Goal: Answer question/provide support: Share knowledge or assist other users

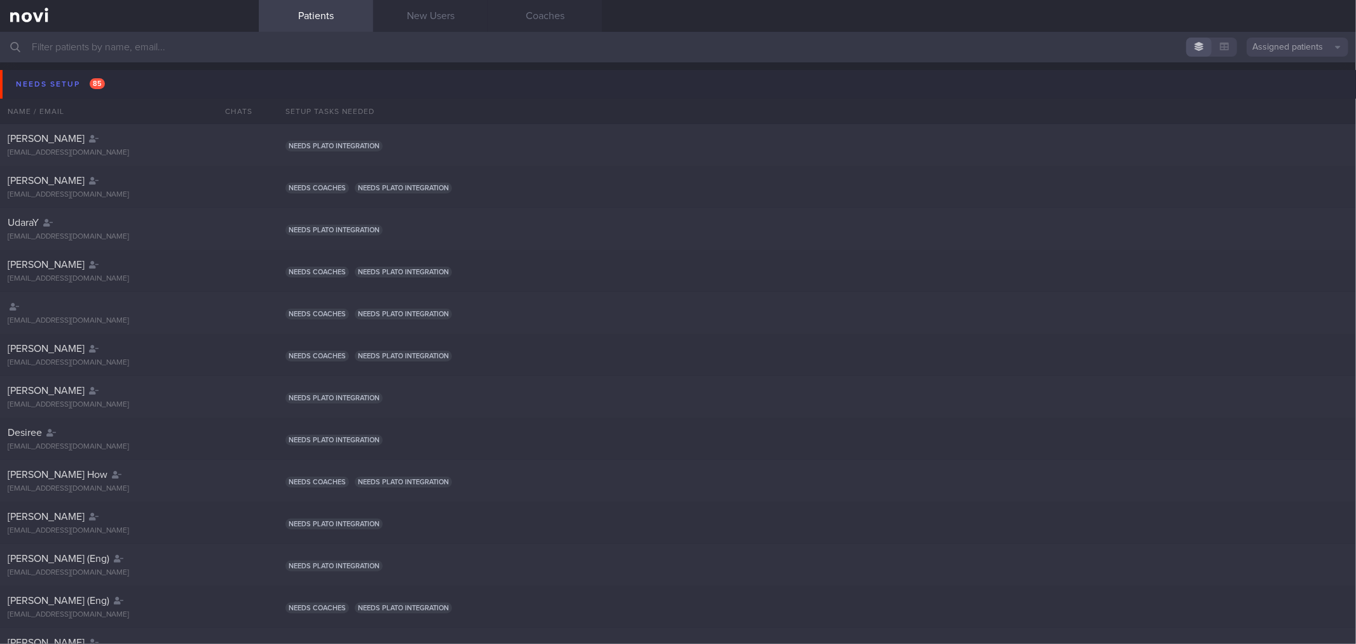
click at [142, 83] on button "Needs setup 85" at bounding box center [680, 84] width 1360 height 29
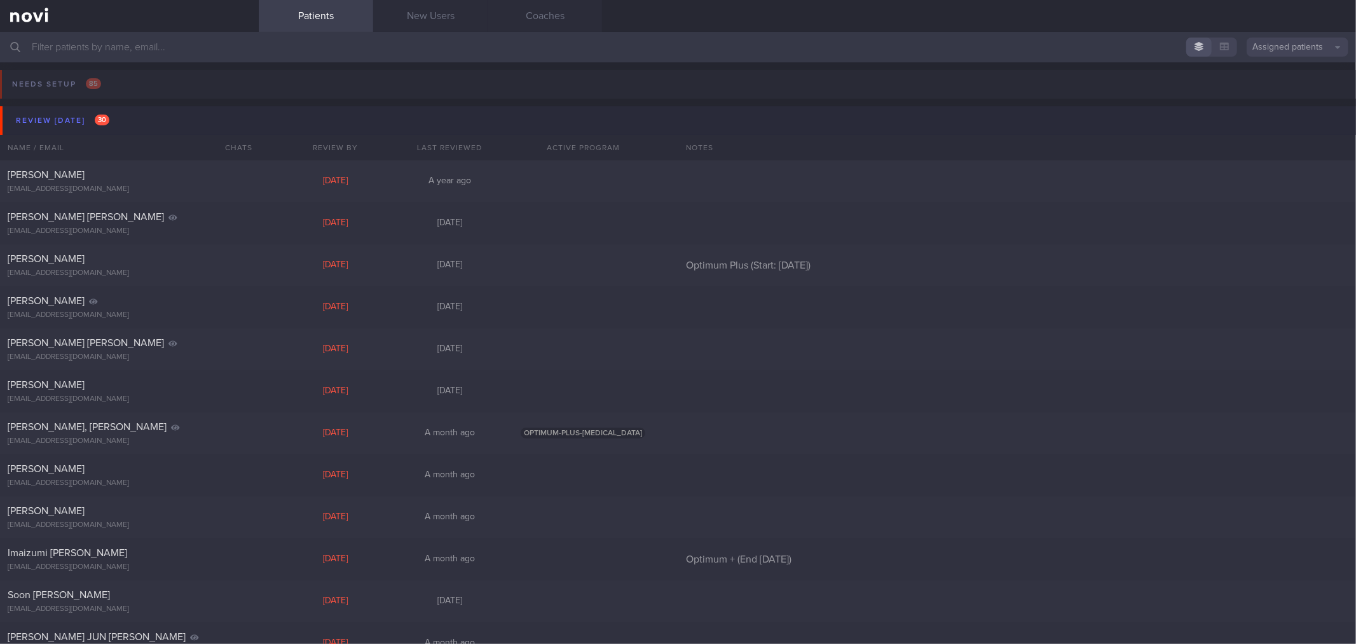
click at [134, 112] on button "Review [DATE] 30" at bounding box center [680, 120] width 1360 height 29
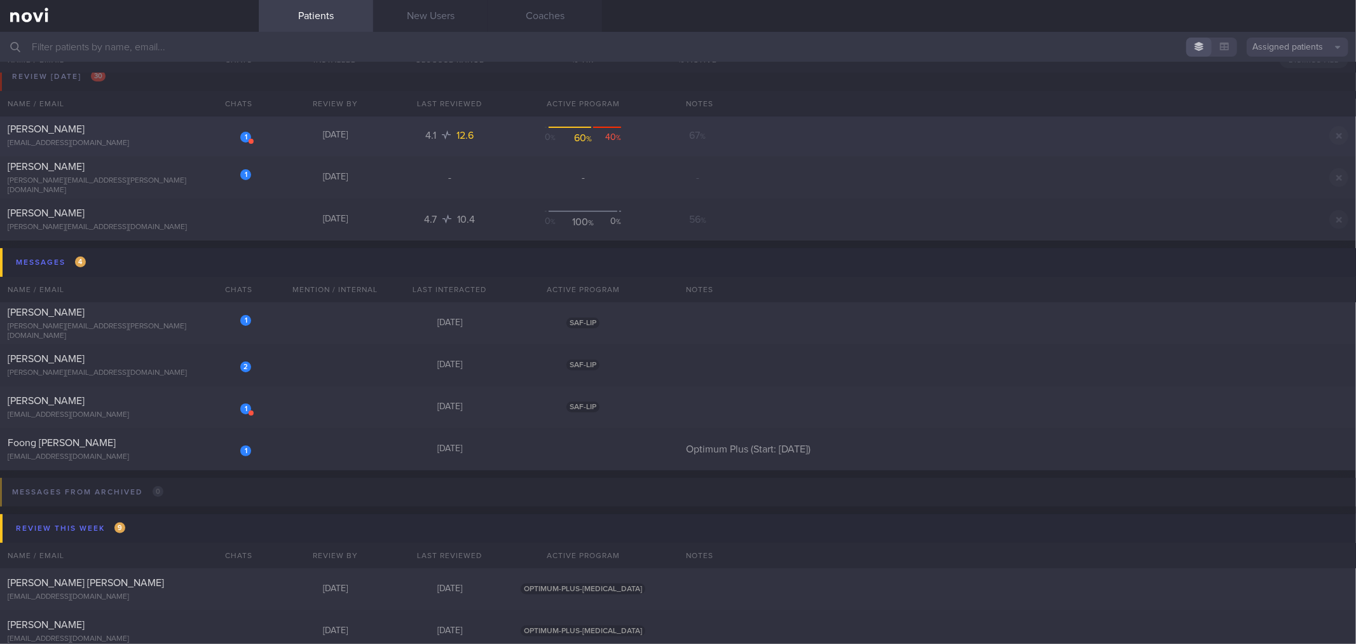
scroll to position [212, 0]
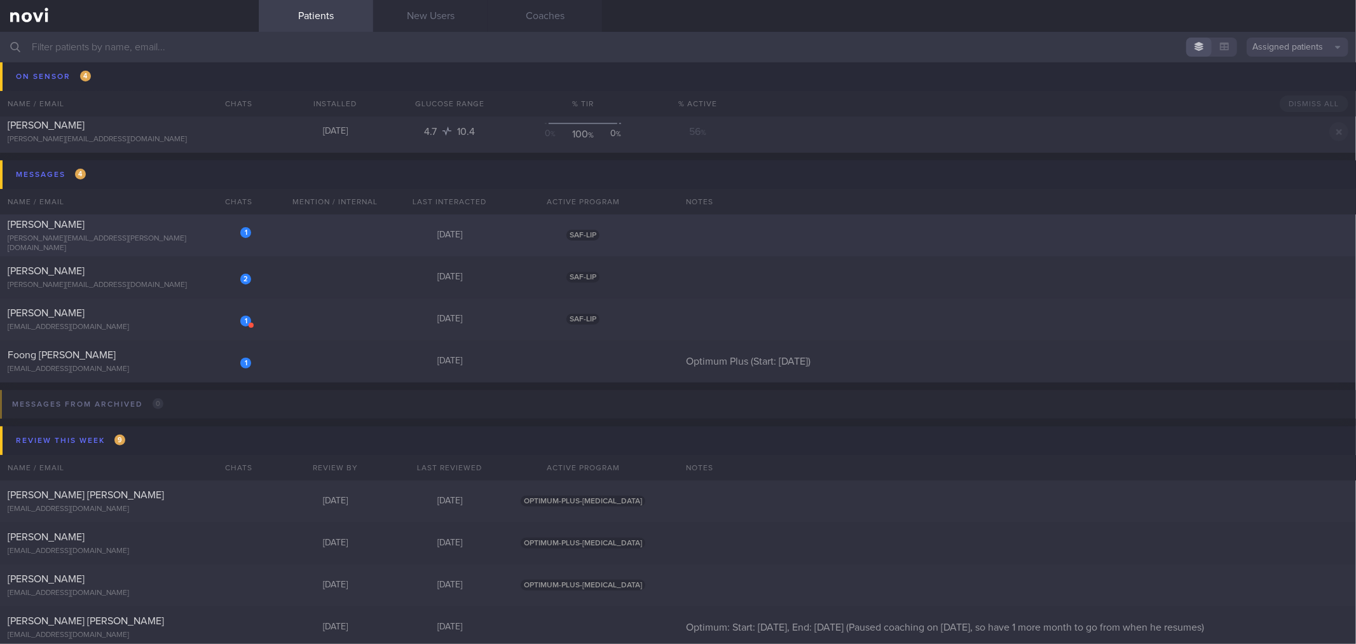
click at [207, 230] on div "[PERSON_NAME]" at bounding box center [128, 224] width 240 height 13
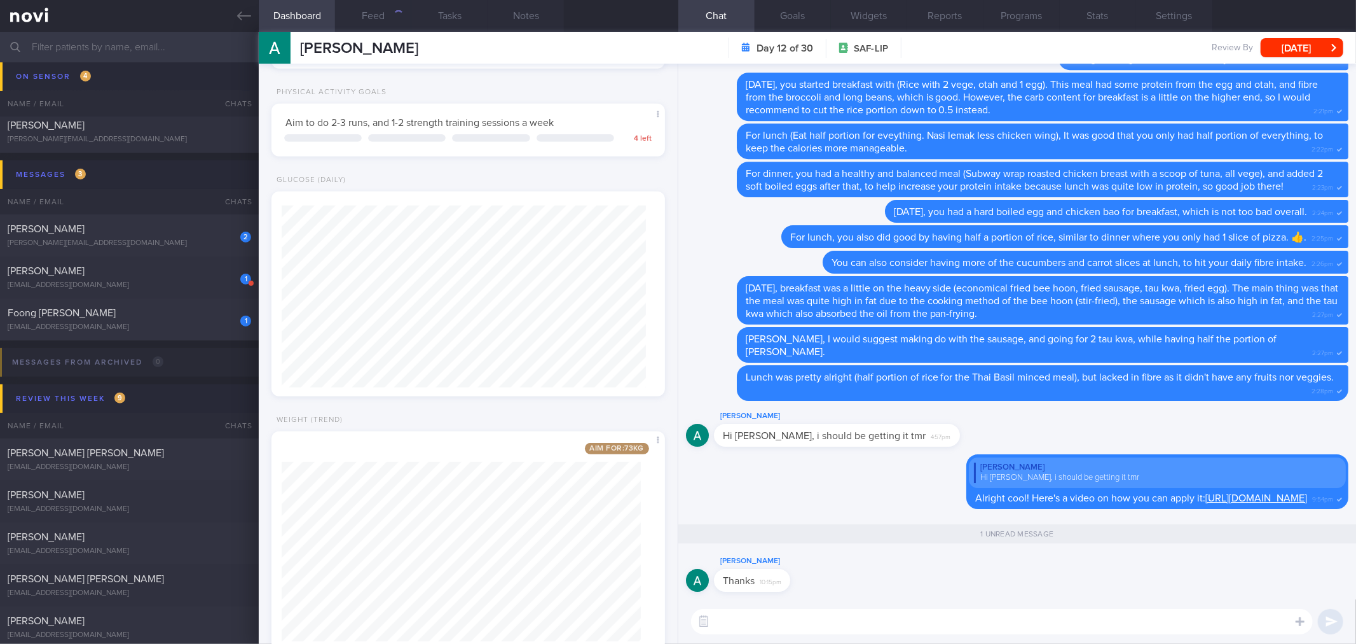
scroll to position [565, 0]
click at [375, 17] on button "Feed" at bounding box center [373, 16] width 76 height 32
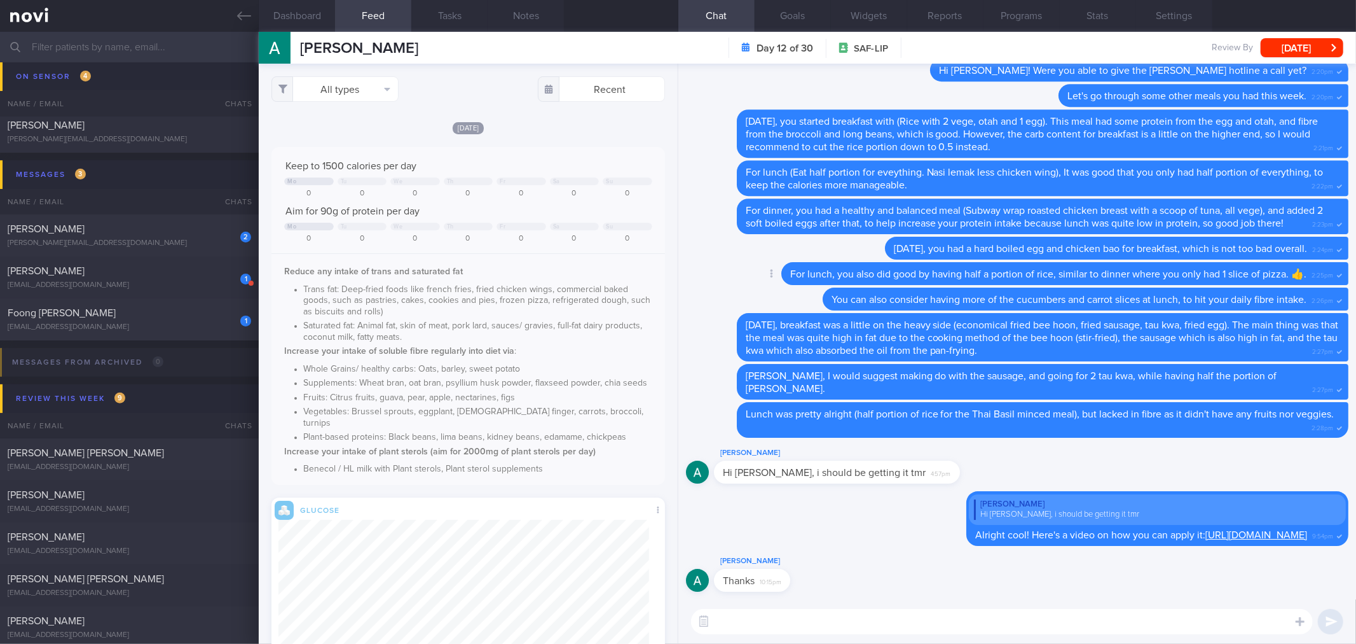
click at [906, 275] on span "For lunch, you also did good by having half a portion of rice, similar to dinne…" at bounding box center [1048, 274] width 516 height 10
click at [376, 90] on button "All types" at bounding box center [335, 88] width 127 height 25
drag, startPoint x: 365, startPoint y: 130, endPoint x: 365, endPoint y: 167, distance: 36.9
click at [365, 130] on button "Activity" at bounding box center [335, 132] width 126 height 19
checkbox input "false"
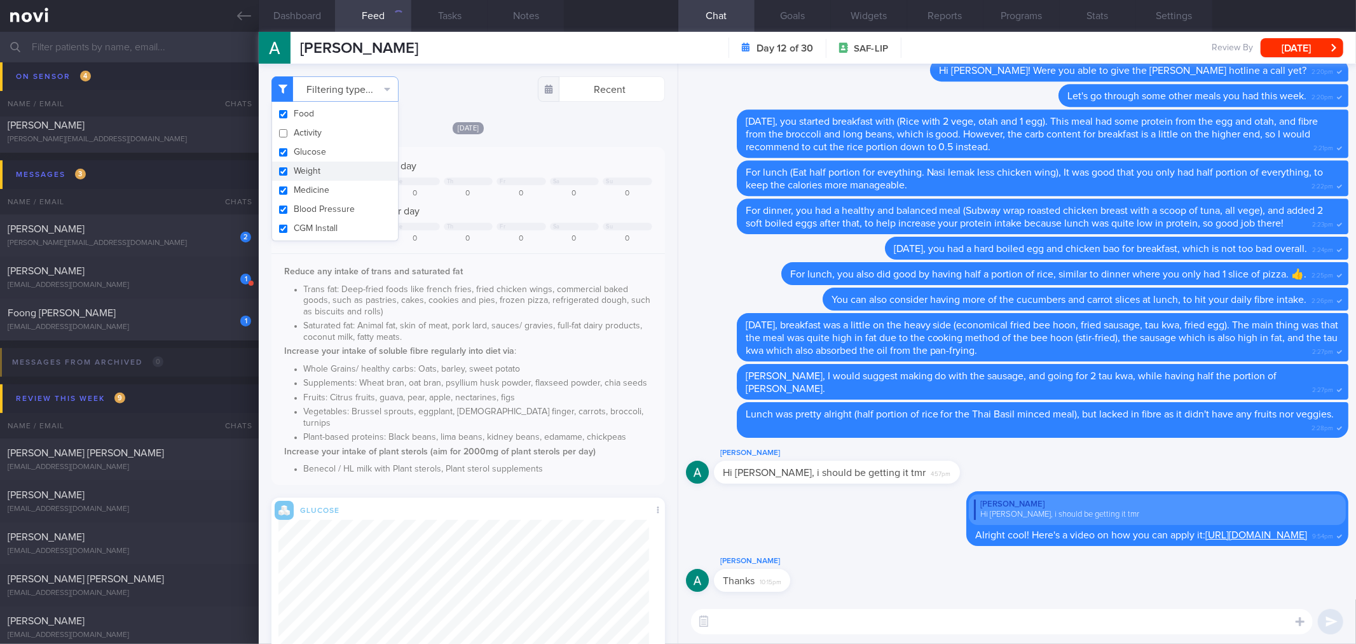
click at [365, 167] on button "Weight" at bounding box center [335, 171] width 126 height 19
checkbox input "false"
click at [490, 141] on div "[DATE] Keep to 1500 calories per day Mo Tu We Th Fr Sa Su 0 0 0 0 0 0 0 Aim for…" at bounding box center [468, 435] width 393 height 628
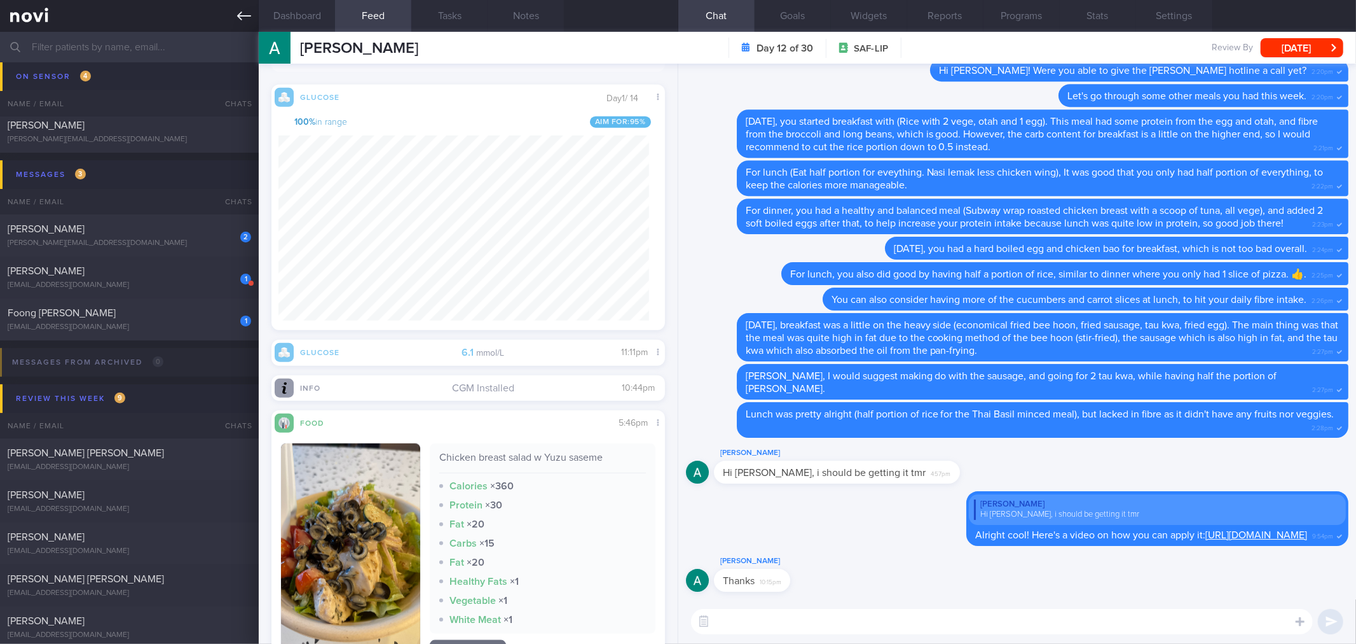
click at [234, 14] on link at bounding box center [129, 16] width 259 height 32
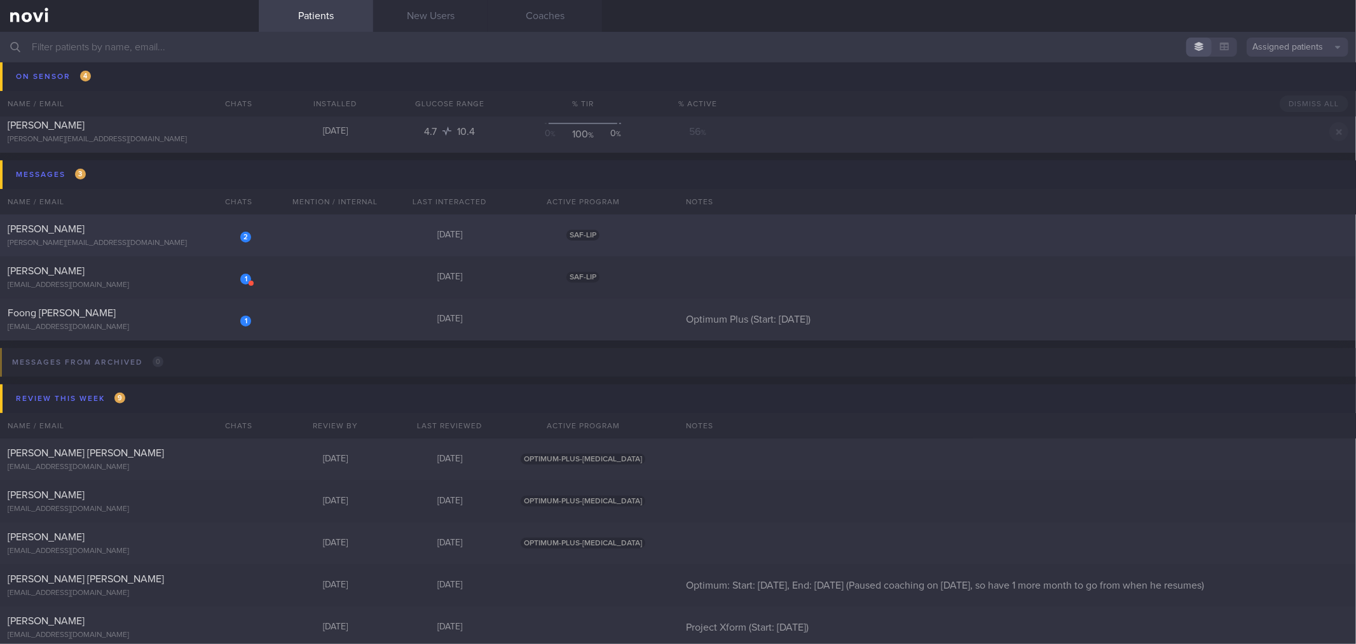
click at [214, 229] on div "[PERSON_NAME]" at bounding box center [128, 229] width 240 height 13
select select "7"
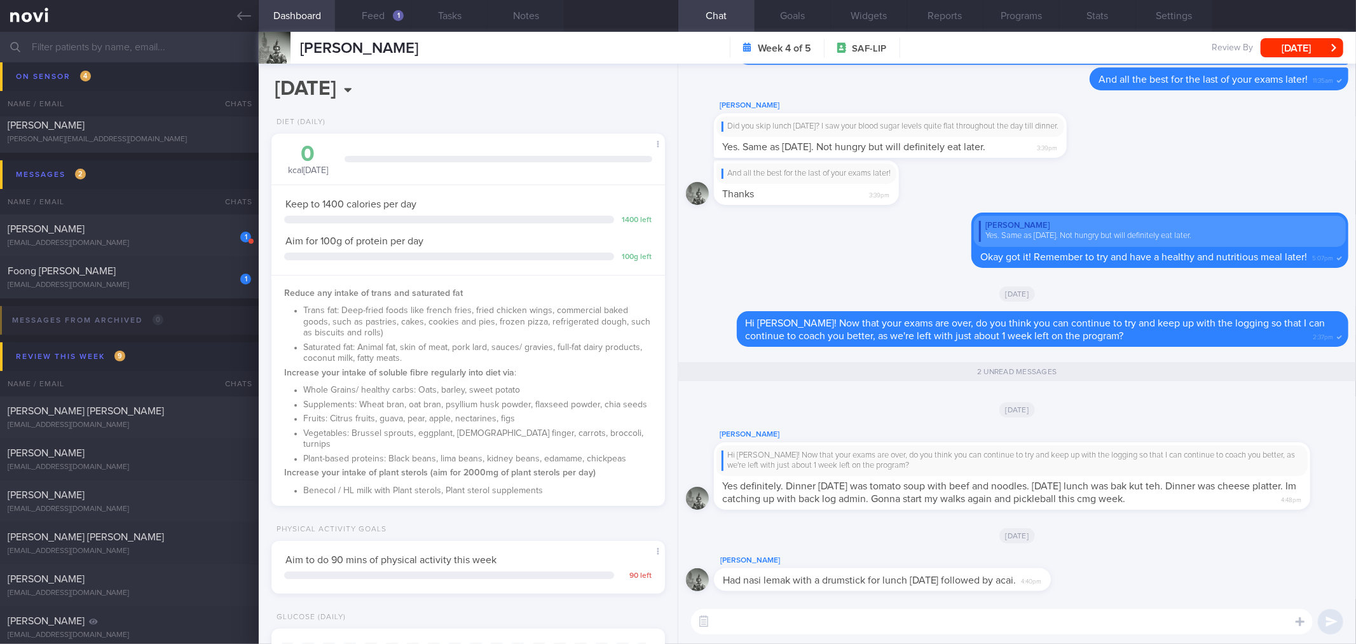
click at [913, 595] on div "[PERSON_NAME] Had nasi lemak with a drumstick for lunch [DATE] followed by acai…" at bounding box center [1017, 576] width 663 height 46
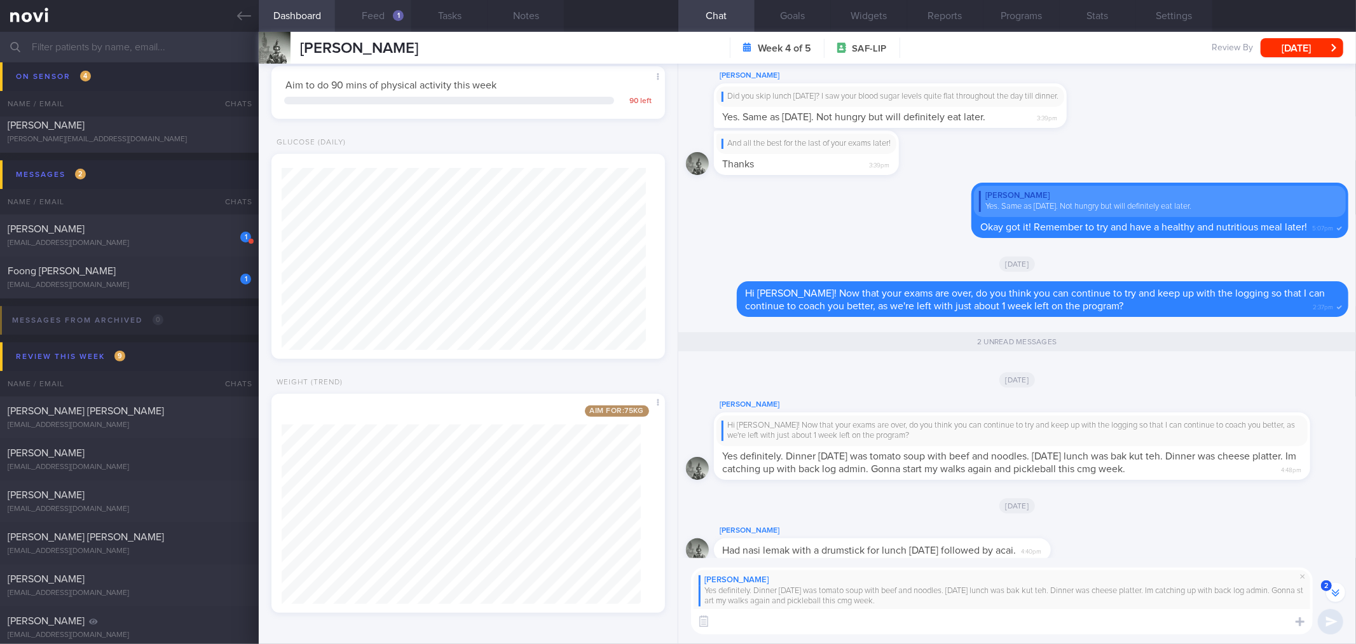
click at [396, 6] on button "Feed 1" at bounding box center [373, 16] width 76 height 32
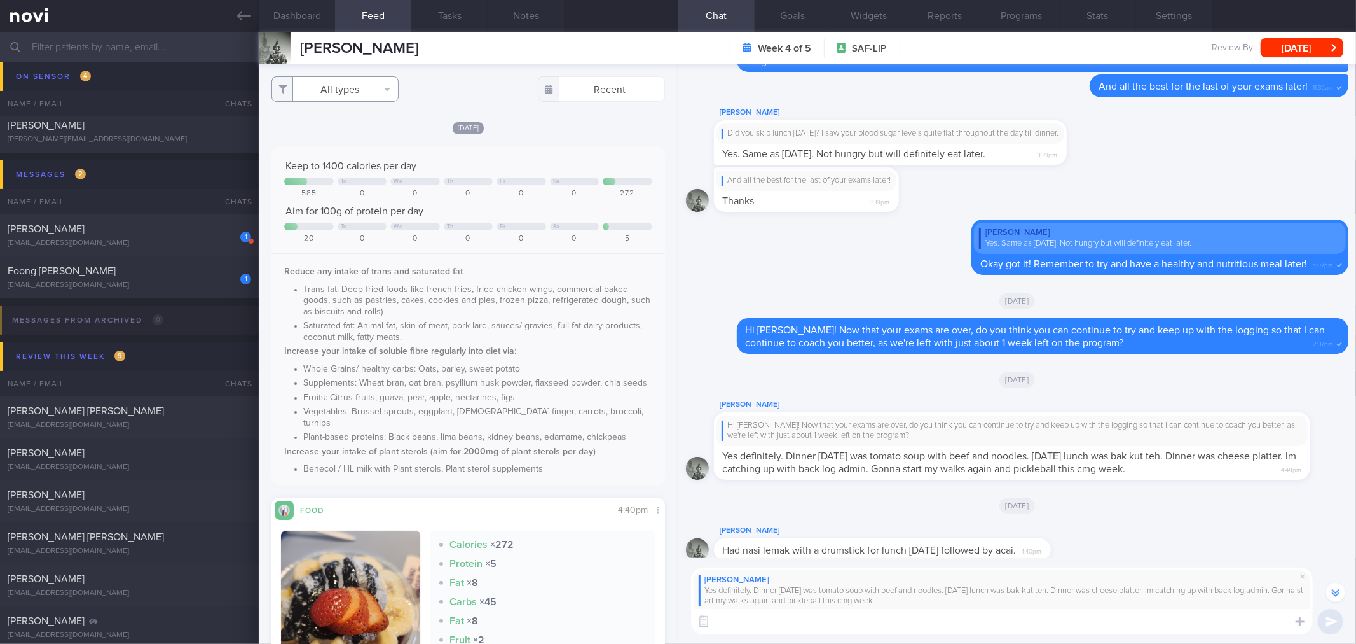
click at [360, 94] on button "All types" at bounding box center [335, 88] width 127 height 25
click at [352, 132] on button "Activity" at bounding box center [335, 132] width 126 height 19
click at [352, 134] on button "Activity" at bounding box center [335, 132] width 126 height 19
checkbox input "true"
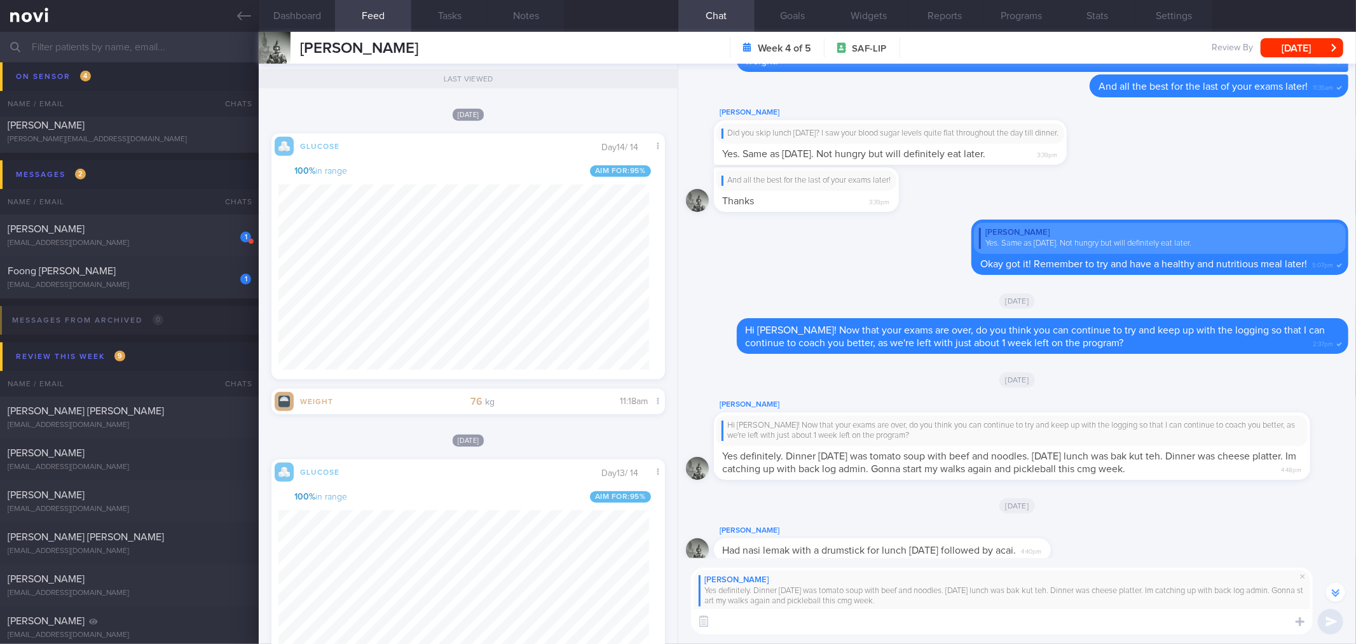
click at [520, 124] on div "[DATE] Glucose Share 12:00am Day 14 / 14 100 % in range Aim for: 95 % Weight Sh…" at bounding box center [468, 260] width 393 height 307
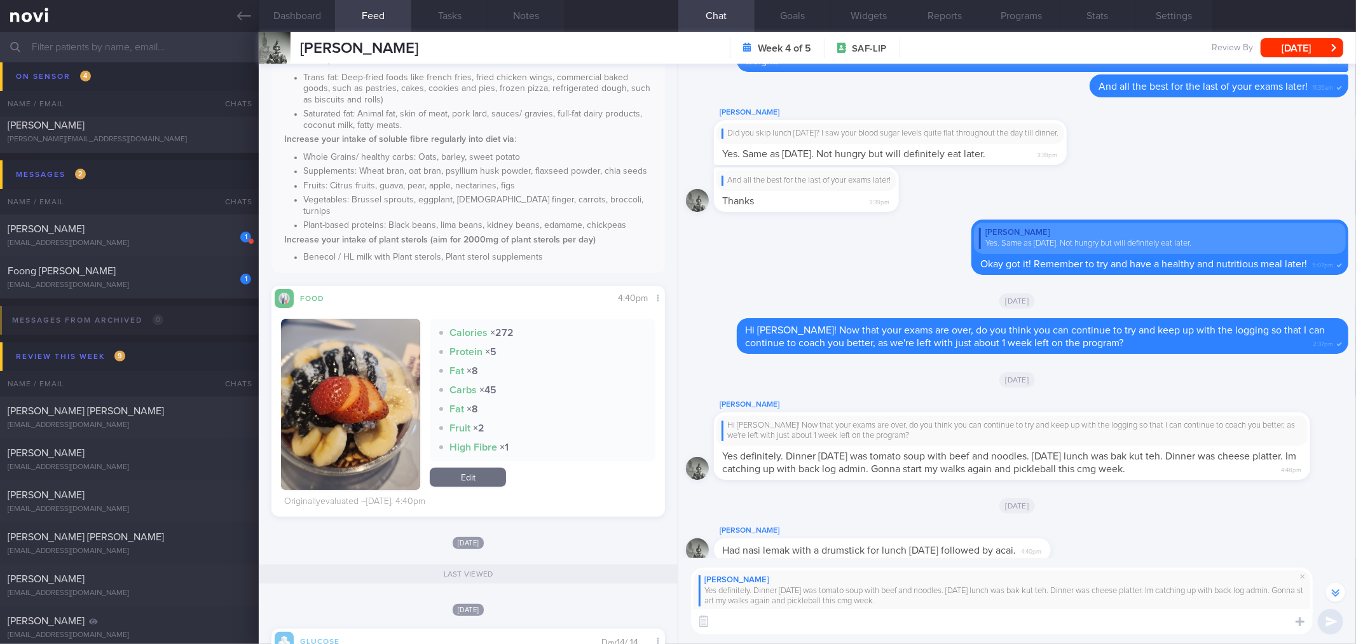
click at [884, 626] on textarea at bounding box center [1002, 621] width 622 height 25
click at [978, 613] on textarea at bounding box center [1002, 621] width 622 height 25
click at [1305, 577] on span at bounding box center [1302, 575] width 15 height 15
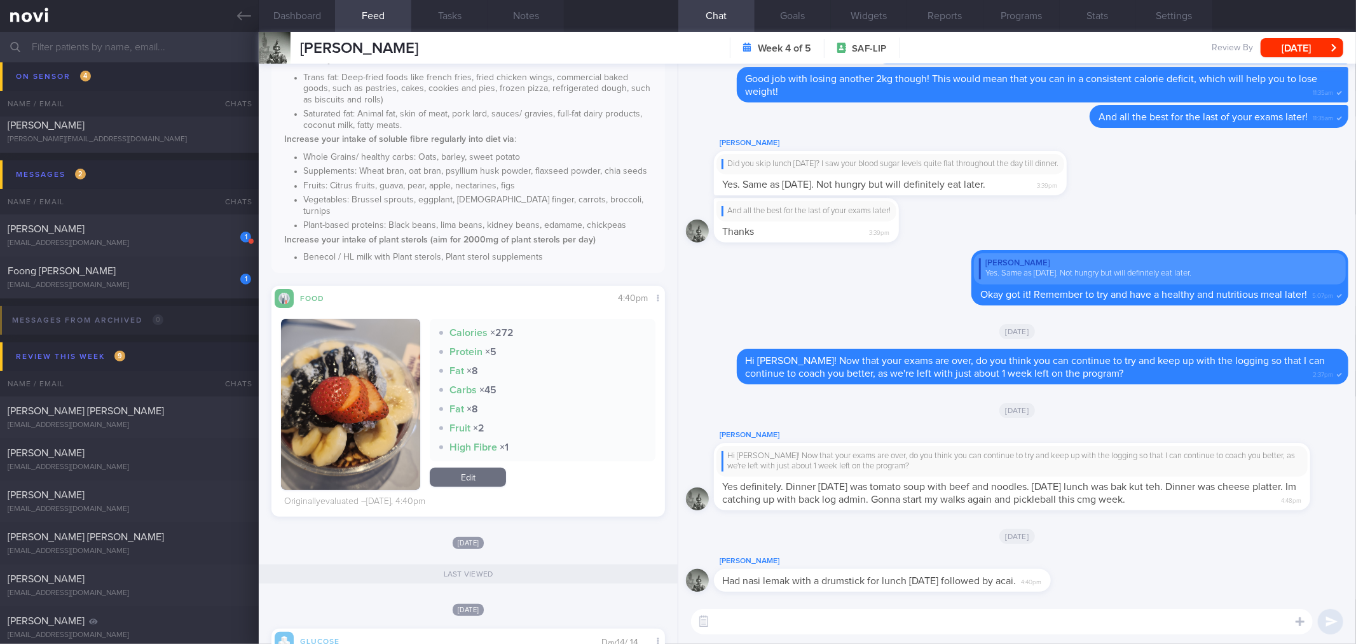
click at [1134, 631] on textarea at bounding box center [1002, 621] width 622 height 25
drag, startPoint x: 893, startPoint y: 474, endPoint x: 1029, endPoint y: 478, distance: 135.5
click at [1029, 478] on div "Hi [PERSON_NAME]! Now that your exams are over, do you think you can continue t…" at bounding box center [1012, 477] width 596 height 68
click at [909, 483] on span "Yes definitely. Dinner [DATE] was tomato soup with beef and noodles. [DATE] lun…" at bounding box center [1010, 492] width 574 height 23
drag, startPoint x: 916, startPoint y: 463, endPoint x: 1103, endPoint y: 455, distance: 186.5
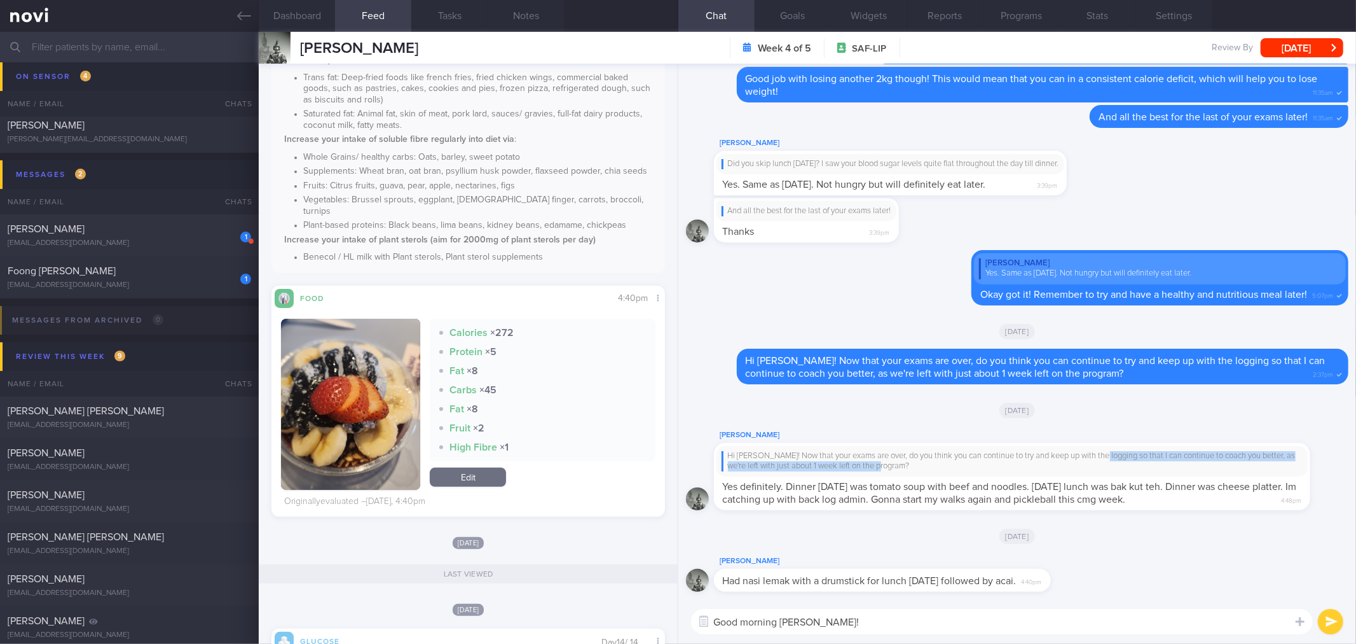
click at [1102, 455] on div "Hi [PERSON_NAME]! Now that your exams are over, do you think you can continue t…" at bounding box center [1012, 461] width 581 height 21
click at [971, 479] on div "Hi [PERSON_NAME]! Now that your exams are over, do you think you can continue t…" at bounding box center [1012, 477] width 596 height 68
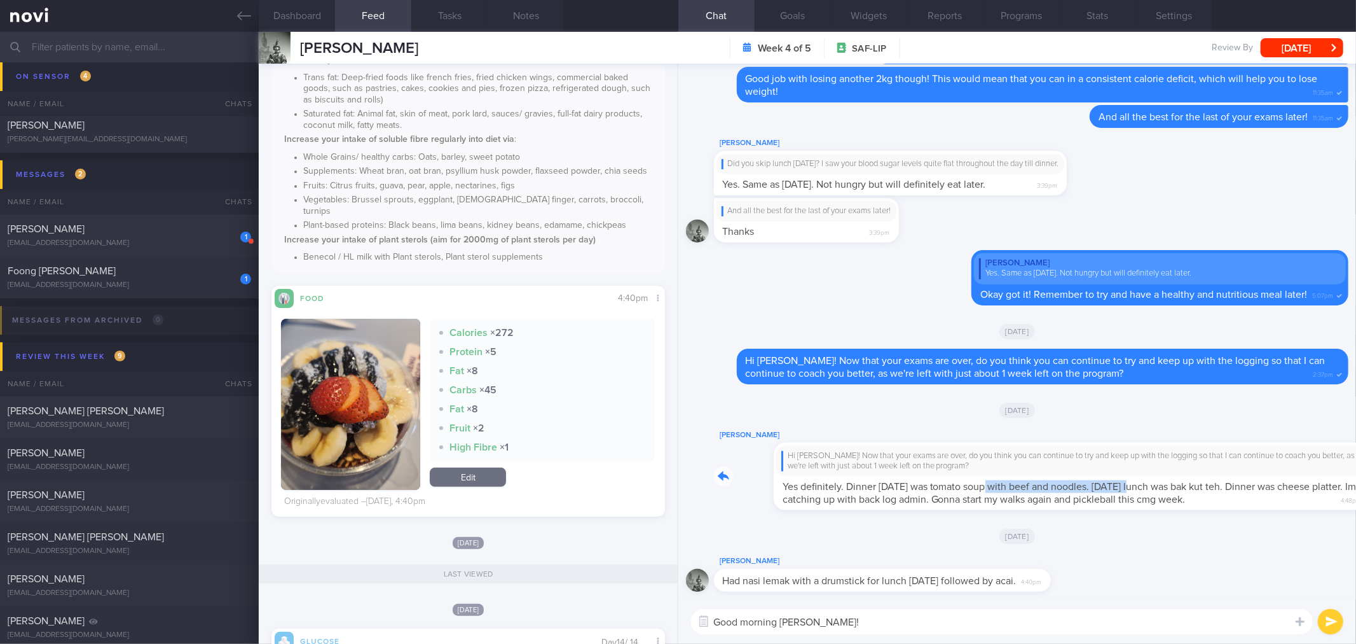
drag, startPoint x: 929, startPoint y: 479, endPoint x: 1075, endPoint y: 478, distance: 146.3
click at [1075, 478] on div "[PERSON_NAME] Hi [PERSON_NAME]! Now that your exams are over, do you think you …" at bounding box center [1031, 468] width 635 height 83
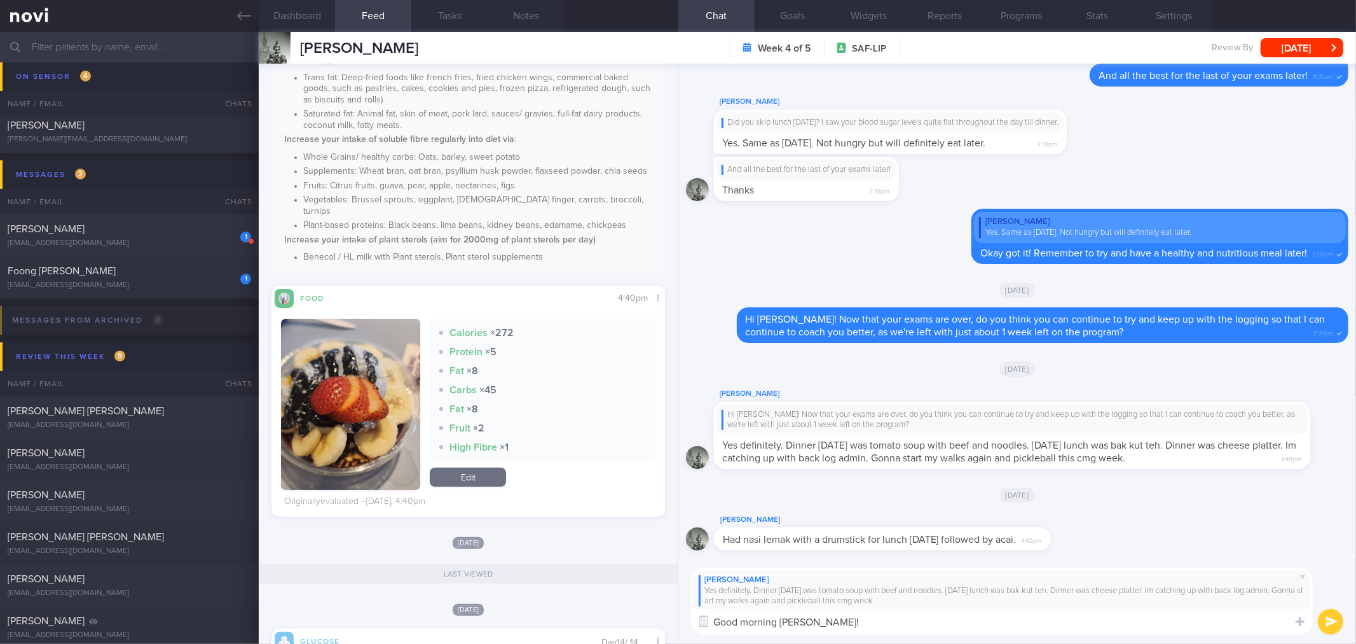
click at [925, 630] on textarea "Good morning [PERSON_NAME]!" at bounding box center [1002, 621] width 622 height 25
click at [1003, 626] on textarea "Good morning [PERSON_NAME]! Great to hear" at bounding box center [1002, 621] width 622 height 25
click at [909, 634] on div "[PERSON_NAME] Yes definitely. Dinner [DATE] was tomato soup with beef and noodl…" at bounding box center [1017, 601] width 678 height 86
click at [909, 619] on textarea "Good morning [PERSON_NAME]! Great to hear" at bounding box center [1002, 621] width 622 height 25
click at [1190, 624] on textarea "Good morning [PERSON_NAME]! Great to hear that you're going to start your walks…" at bounding box center [1002, 621] width 622 height 25
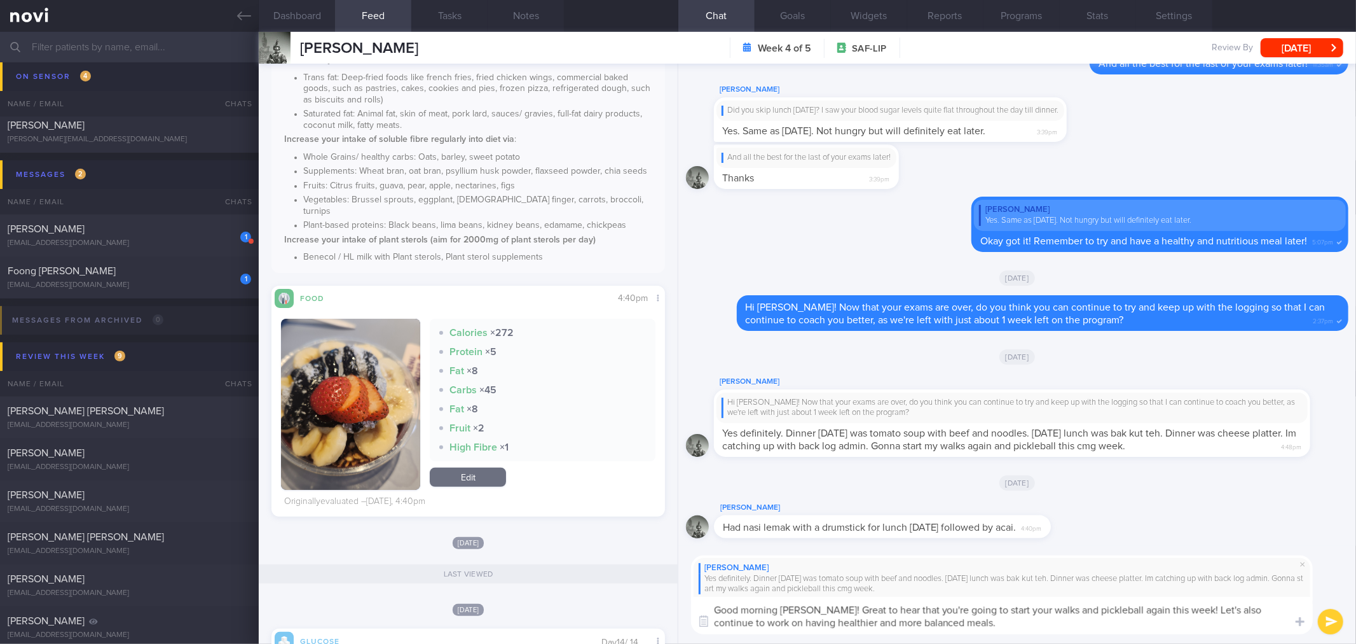
type textarea "Good morning [PERSON_NAME]! Great to hear that you're going to start your walks…"
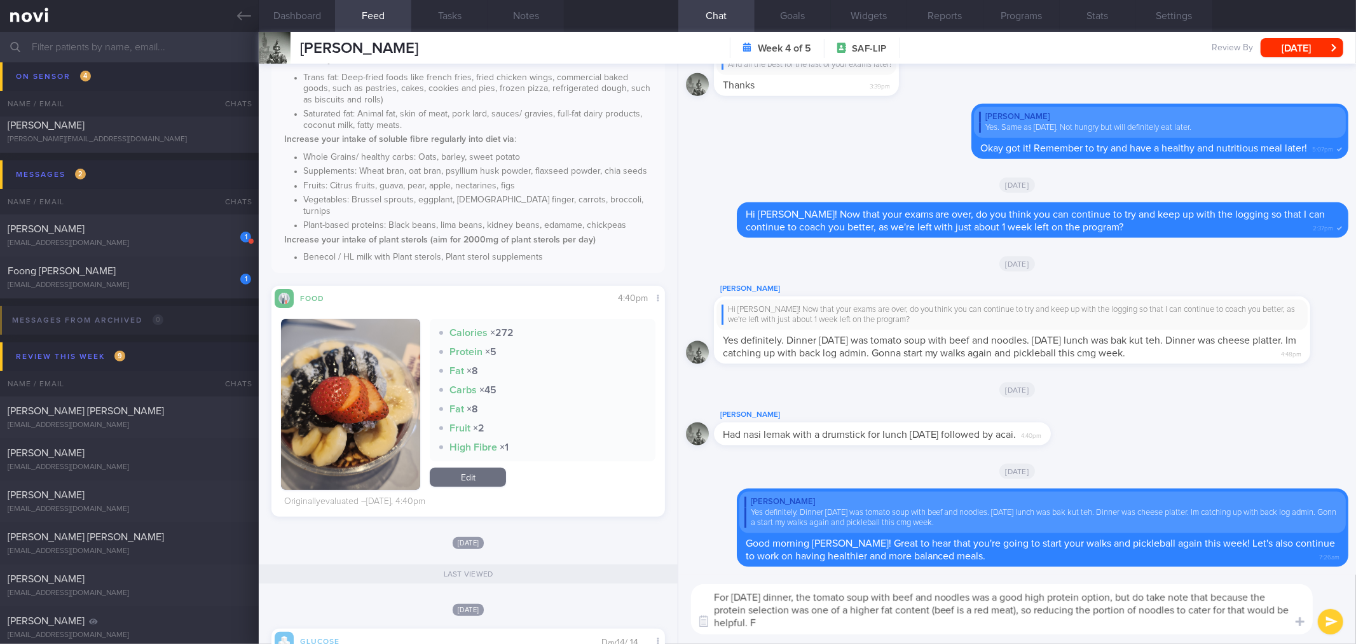
type textarea "For [DATE] dinner, the tomato soup with beef and noodles was a good high protei…"
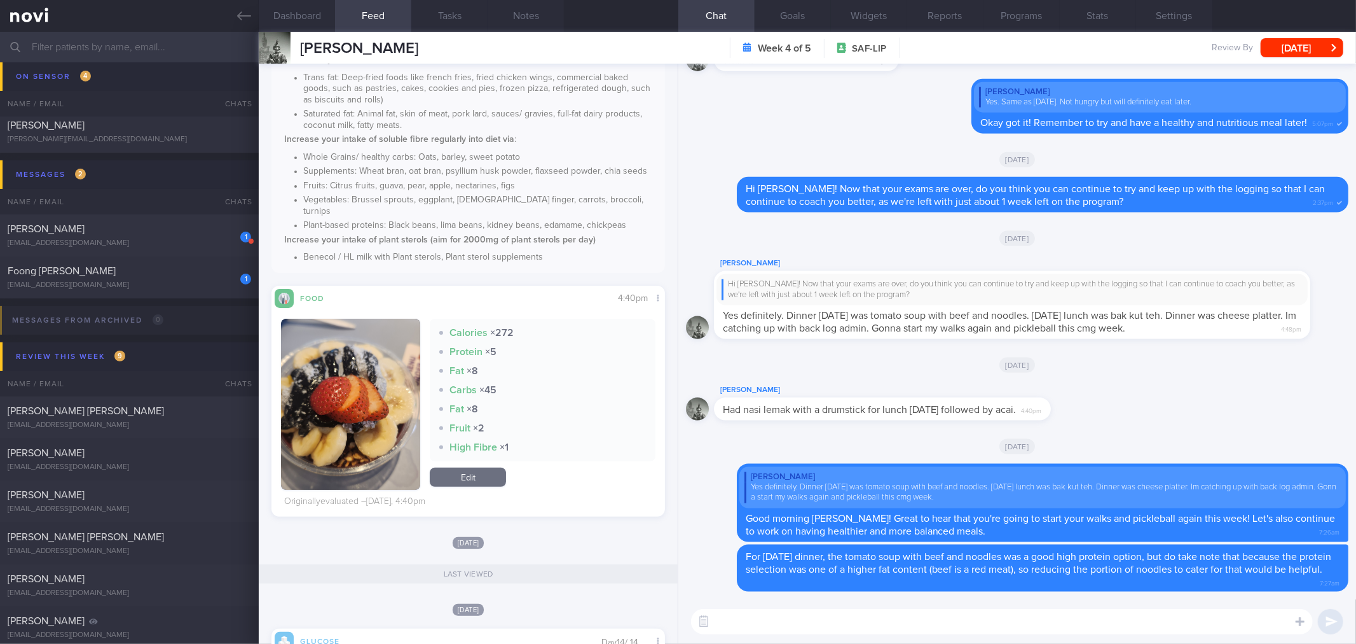
click at [1012, 618] on textarea at bounding box center [1002, 621] width 622 height 25
click at [1011, 630] on textarea at bounding box center [1002, 621] width 622 height 25
click at [1028, 626] on textarea "For [DATE] lunch (Bak kut teh), did you have it with any rice?" at bounding box center [1002, 621] width 622 height 25
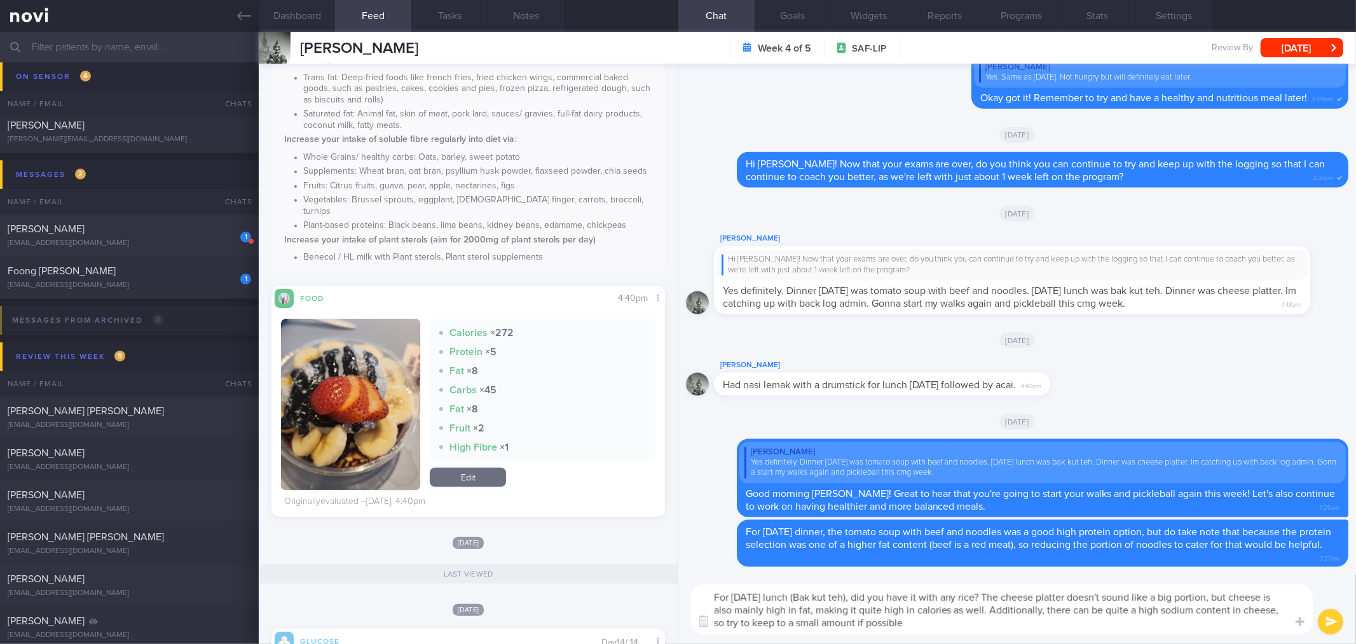
type textarea "For [DATE] lunch (Bak kut teh), did you have it with any rice? The cheese platt…"
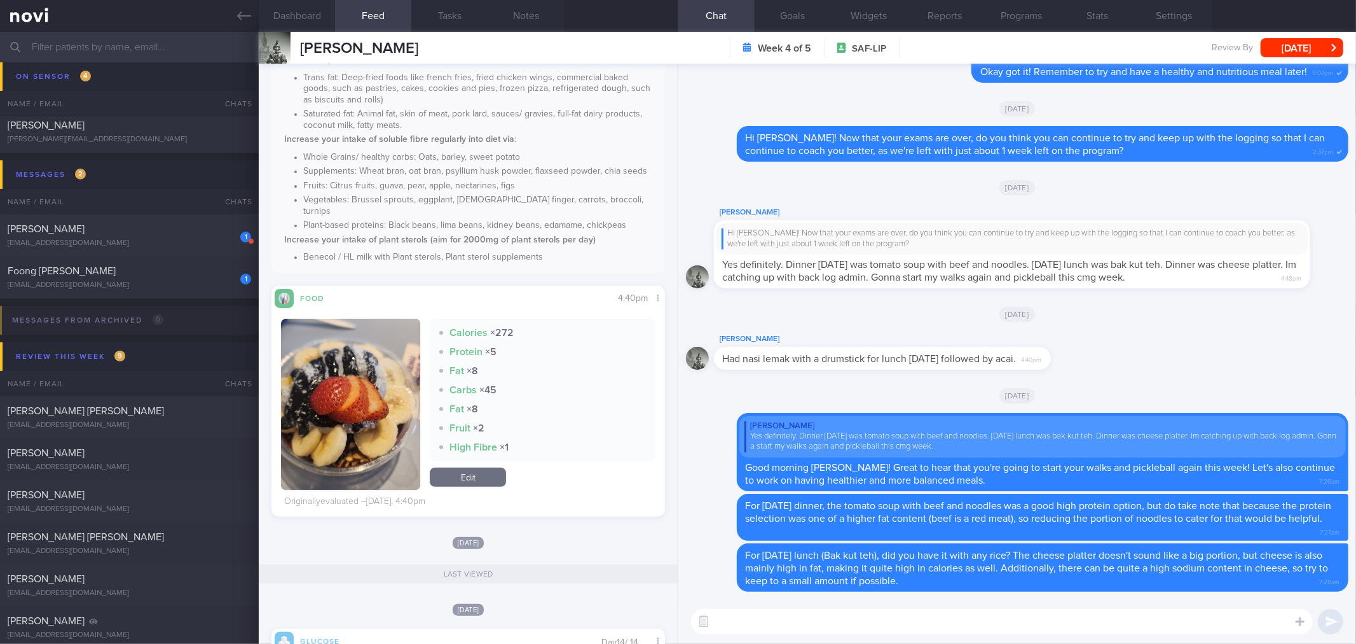
click at [1016, 621] on textarea at bounding box center [1002, 621] width 622 height 25
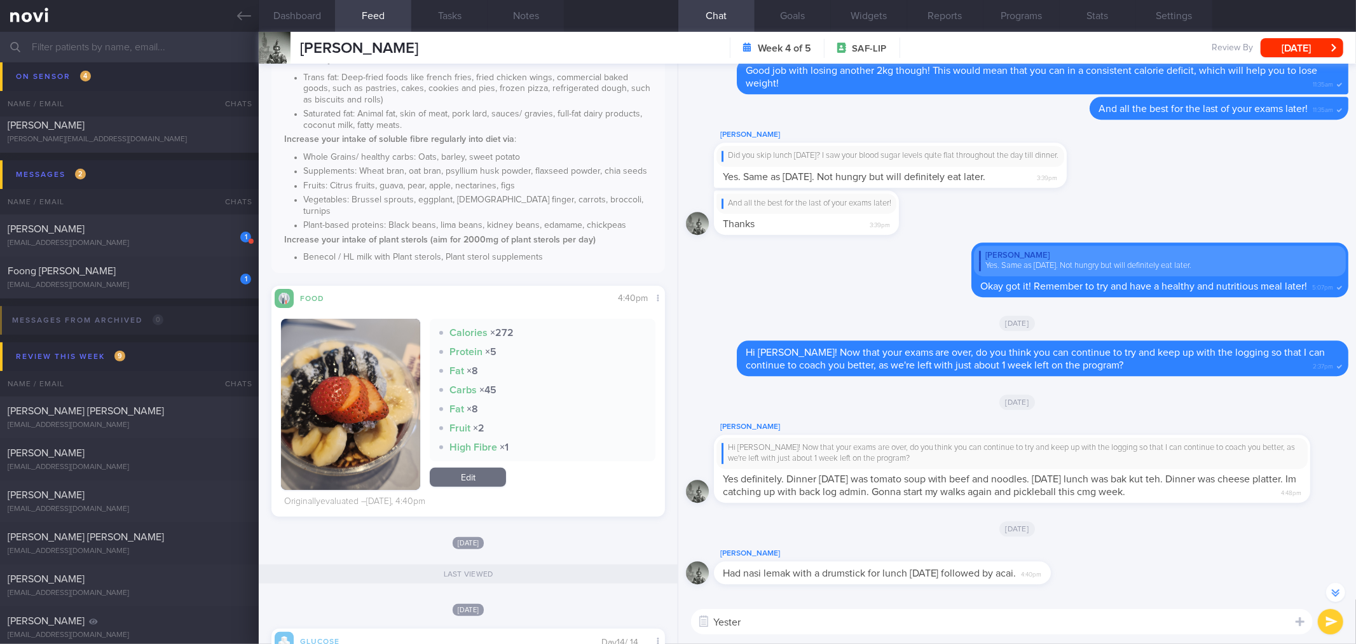
scroll to position [-70, 0]
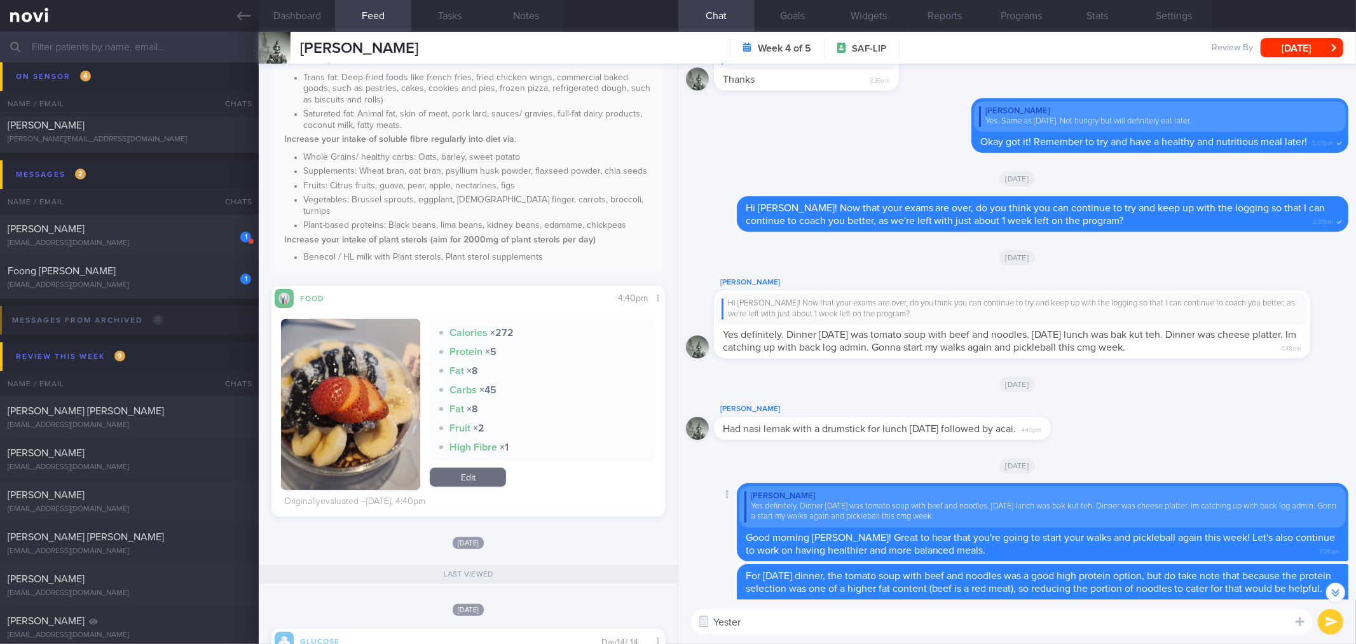
drag, startPoint x: 967, startPoint y: 633, endPoint x: 984, endPoint y: 542, distance: 92.7
click at [965, 633] on textarea "Yester" at bounding box center [1002, 621] width 622 height 25
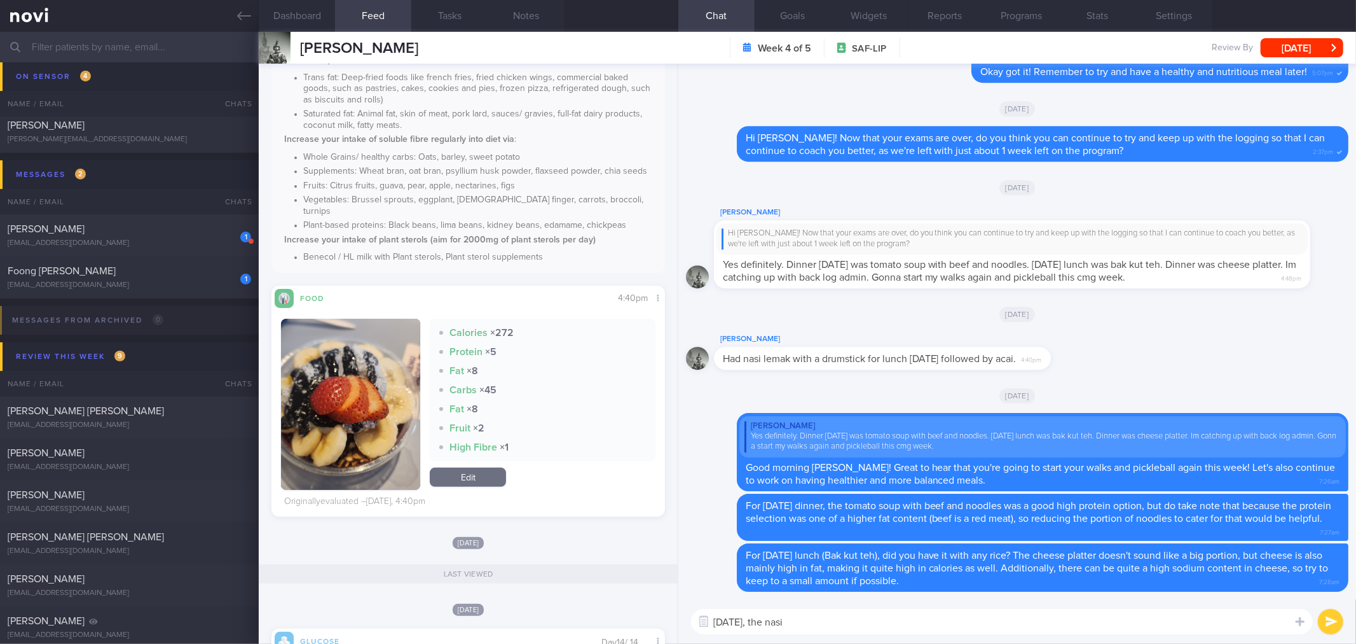
click at [1005, 626] on textarea "[DATE], the nasi" at bounding box center [1002, 621] width 622 height 25
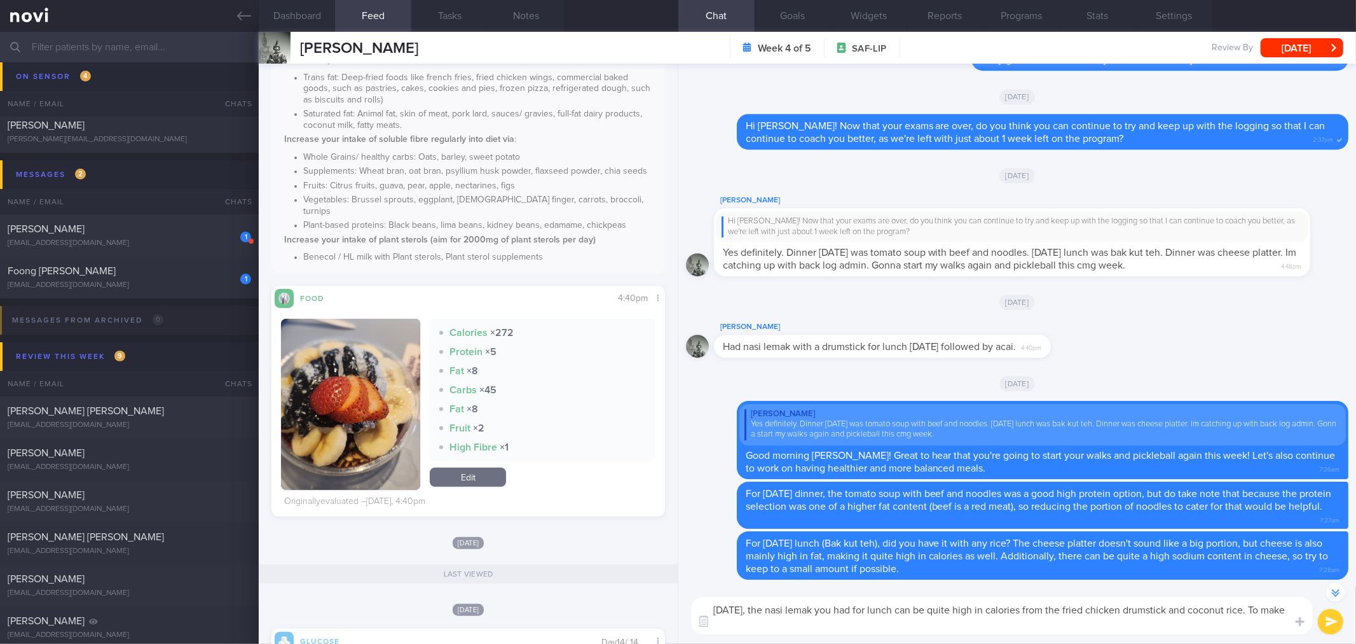
scroll to position [-11, 0]
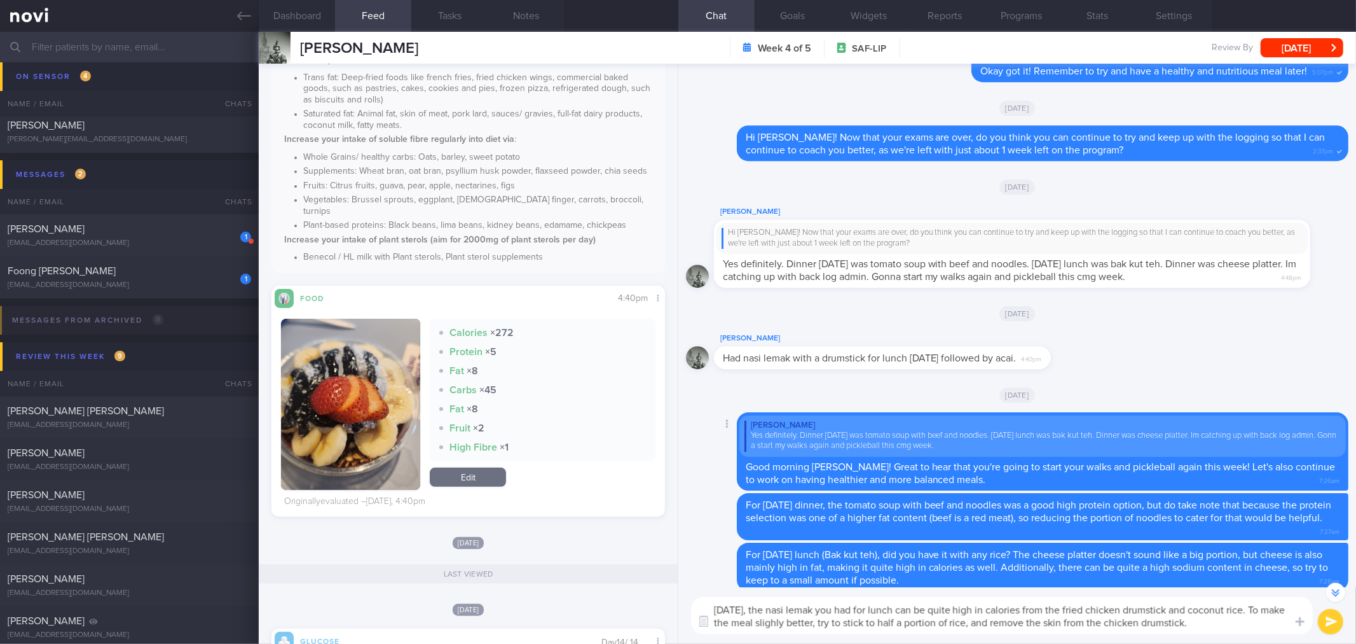
type textarea "[DATE], the nasi lemak you had for lunch can be quite high in calories from the…"
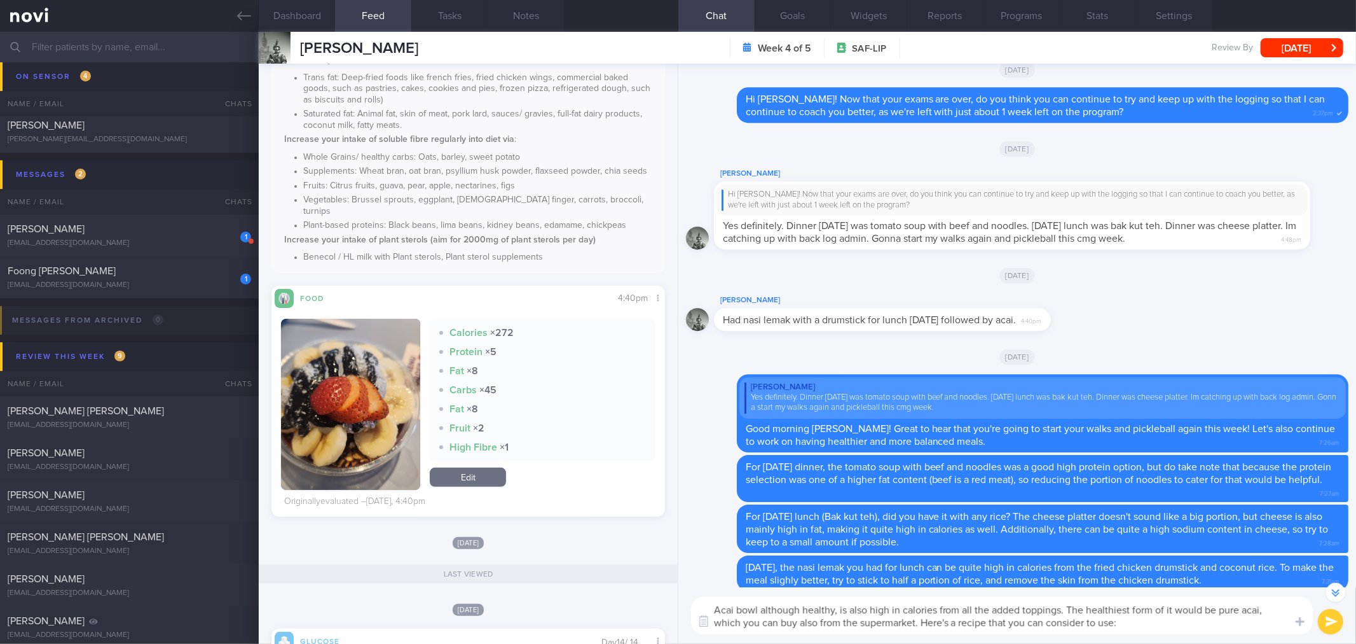
paste textarea "[URL][DOMAIN_NAME]"
type textarea "Acai bowl although healthy, is also high in calories from all the added topping…"
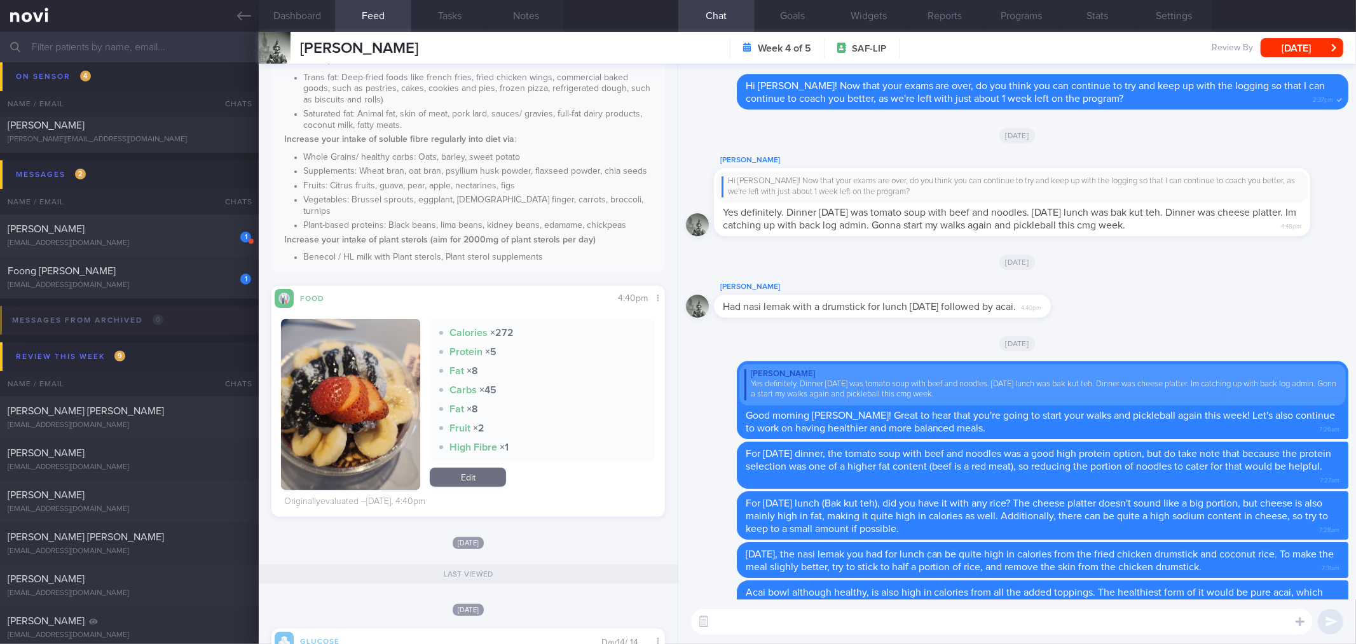
scroll to position [0, 0]
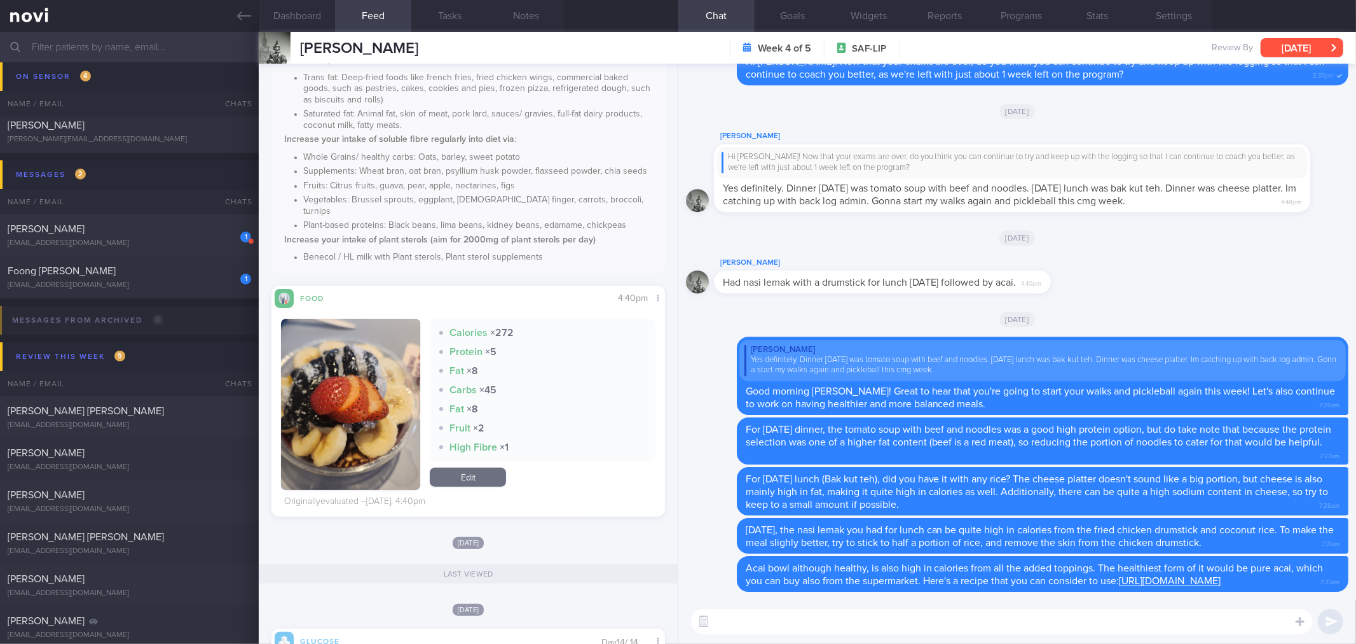
click at [1304, 49] on button "[DATE]" at bounding box center [1302, 47] width 83 height 19
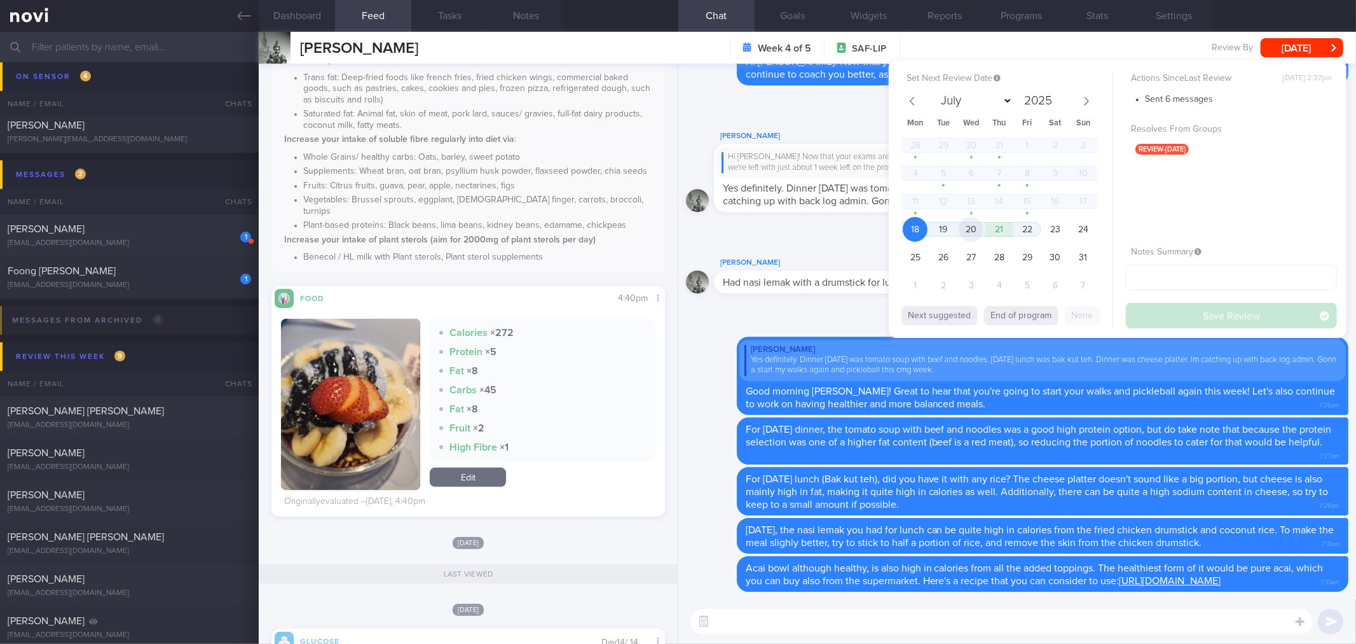
click at [973, 230] on span "20" at bounding box center [971, 229] width 25 height 25
click at [1153, 312] on button "Save Review" at bounding box center [1231, 315] width 211 height 25
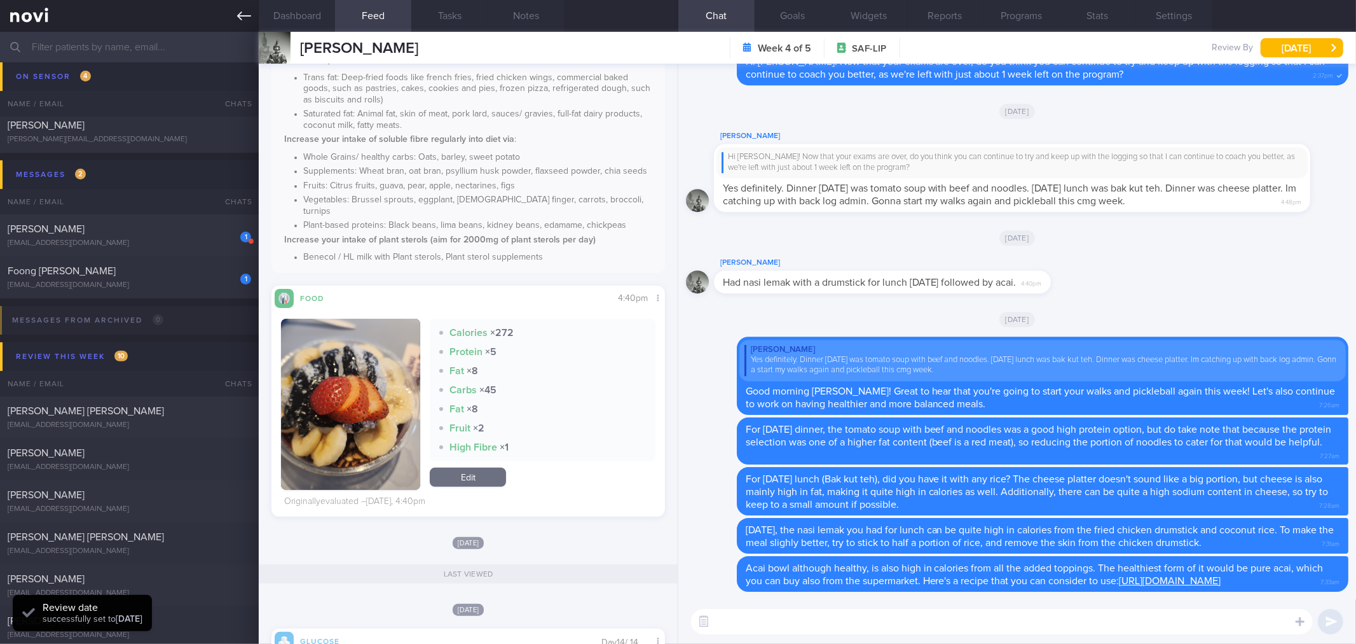
scroll to position [228, 371]
drag, startPoint x: 247, startPoint y: 20, endPoint x: 235, endPoint y: 114, distance: 94.8
click at [248, 19] on icon at bounding box center [244, 16] width 14 height 14
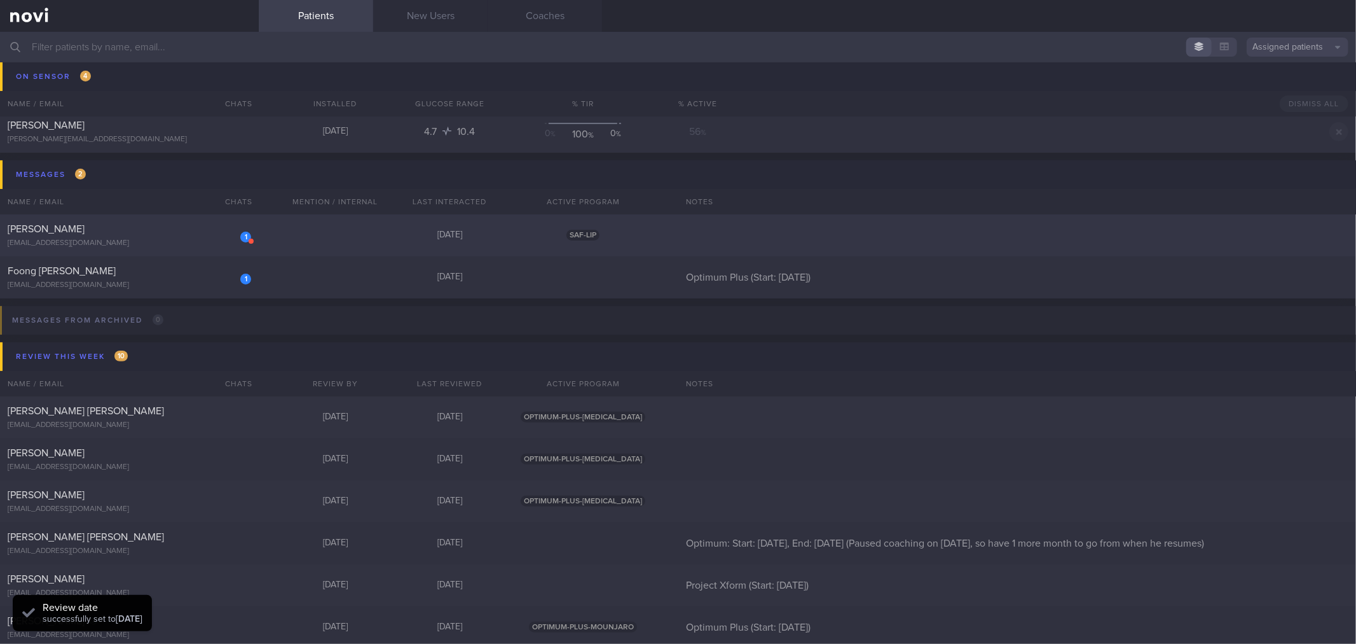
click at [202, 221] on div "1 [PERSON_NAME] [EMAIL_ADDRESS][DOMAIN_NAME] [DATE] SAF-LIP" at bounding box center [678, 235] width 1356 height 42
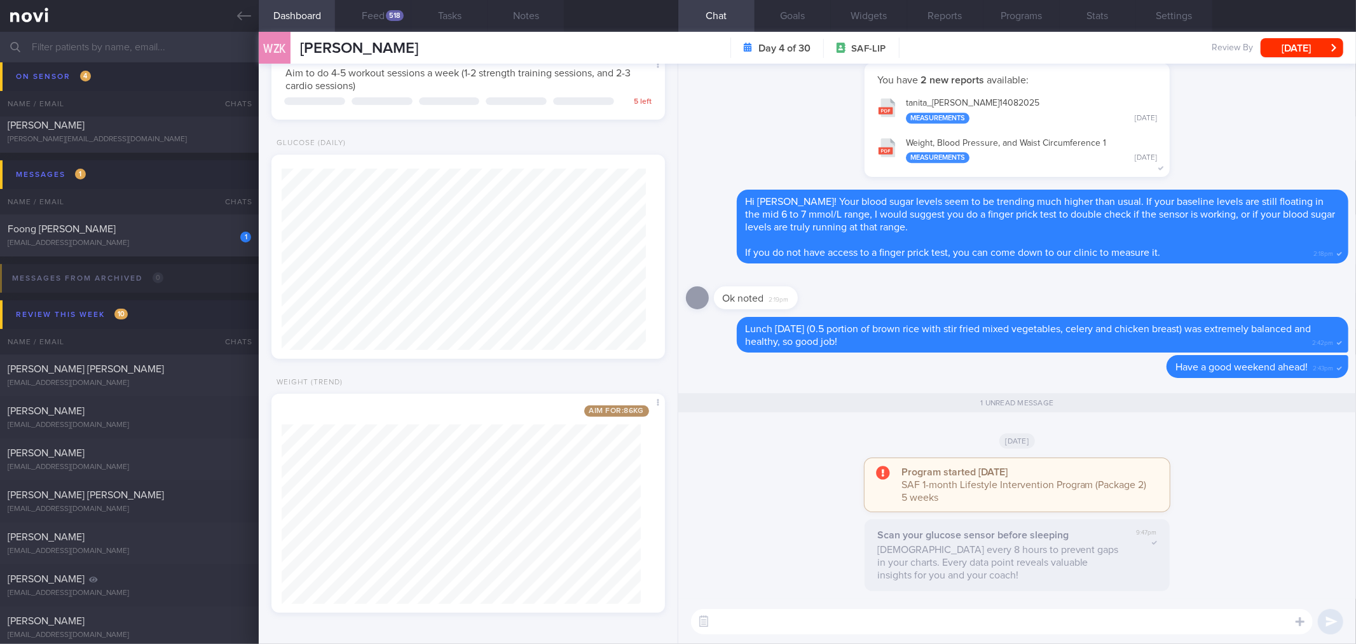
scroll to position [182, 364]
click at [245, 9] on icon at bounding box center [244, 16] width 14 height 14
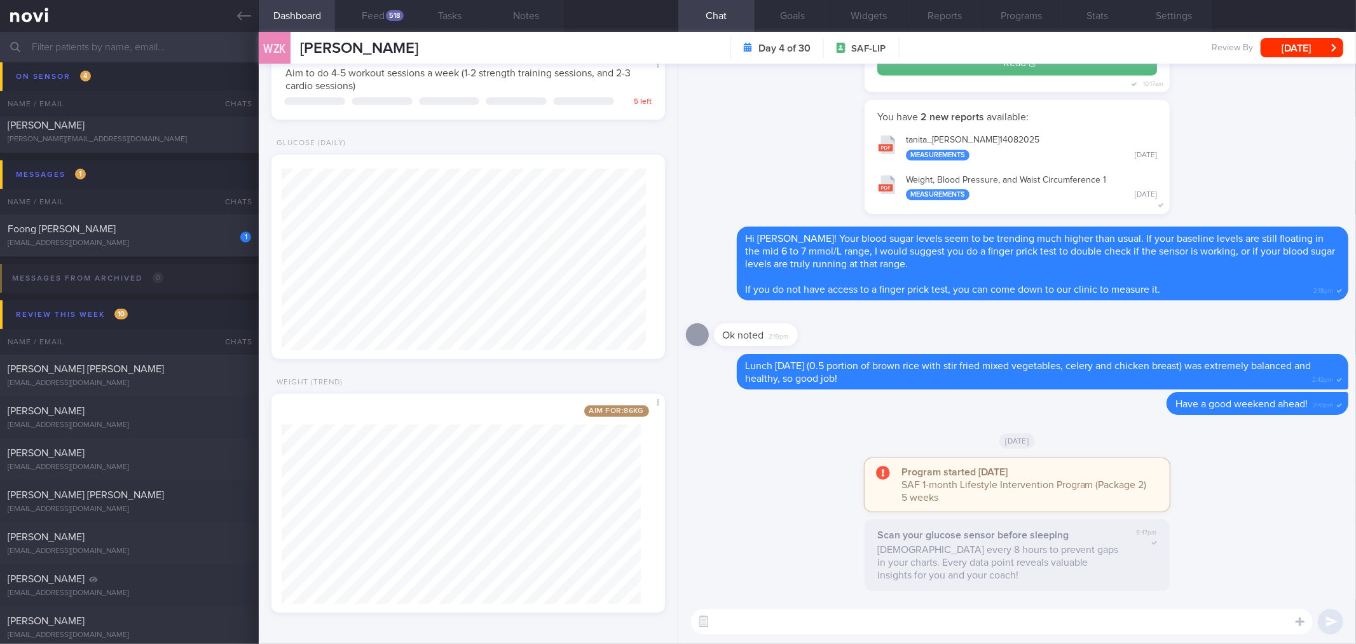
scroll to position [0, 0]
click at [395, 19] on div "518" at bounding box center [395, 15] width 18 height 11
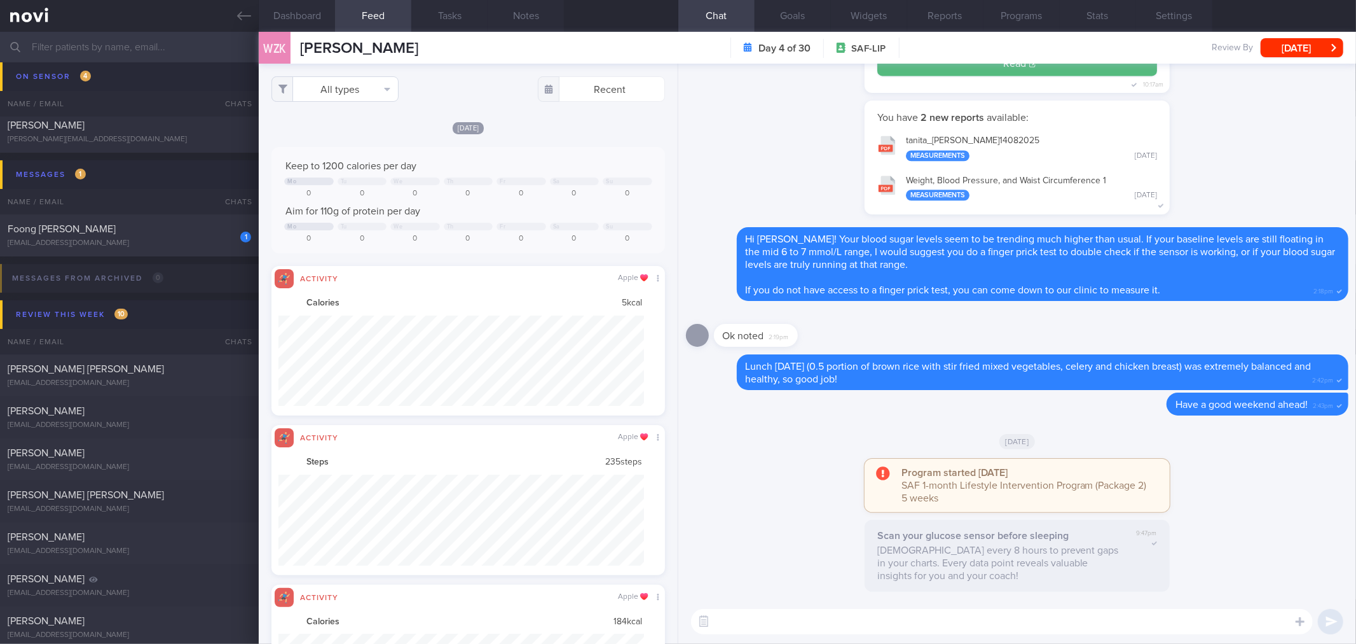
scroll to position [90, 366]
click at [382, 91] on button "All types" at bounding box center [335, 88] width 127 height 25
click at [361, 134] on button "Activity" at bounding box center [335, 132] width 126 height 19
checkbox input "false"
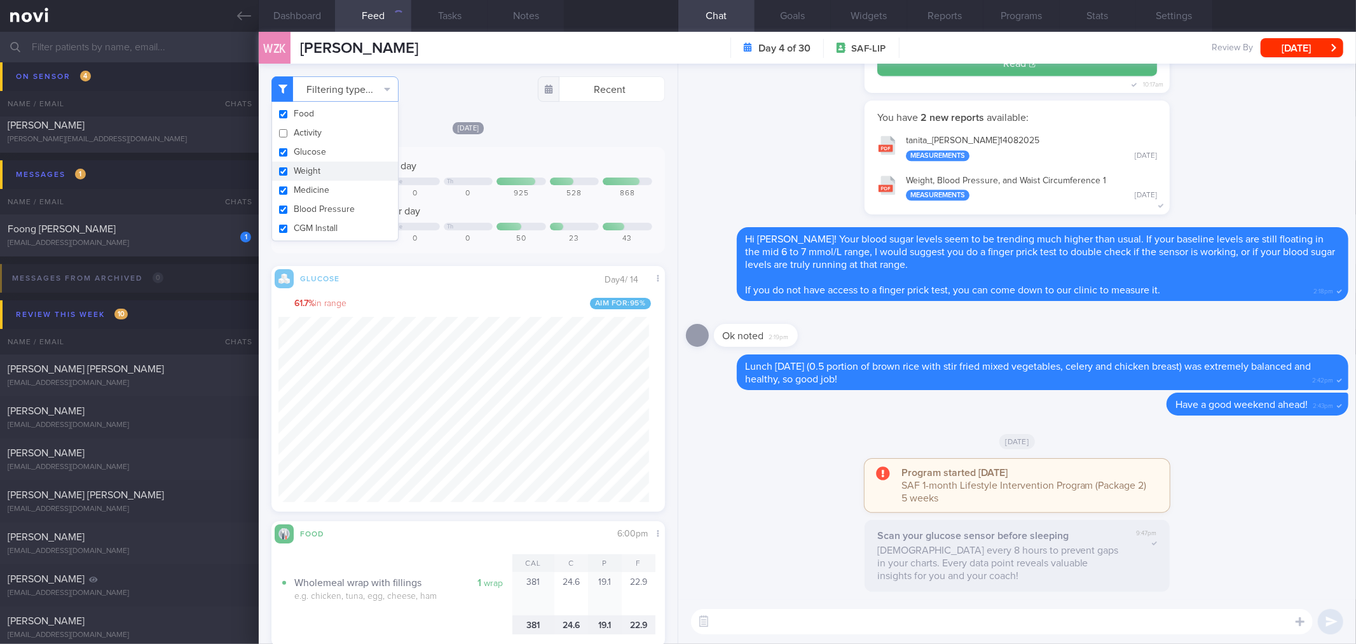
click at [351, 172] on button "Weight" at bounding box center [335, 171] width 126 height 19
checkbox input "false"
click at [531, 132] on div "[DATE]" at bounding box center [468, 127] width 393 height 13
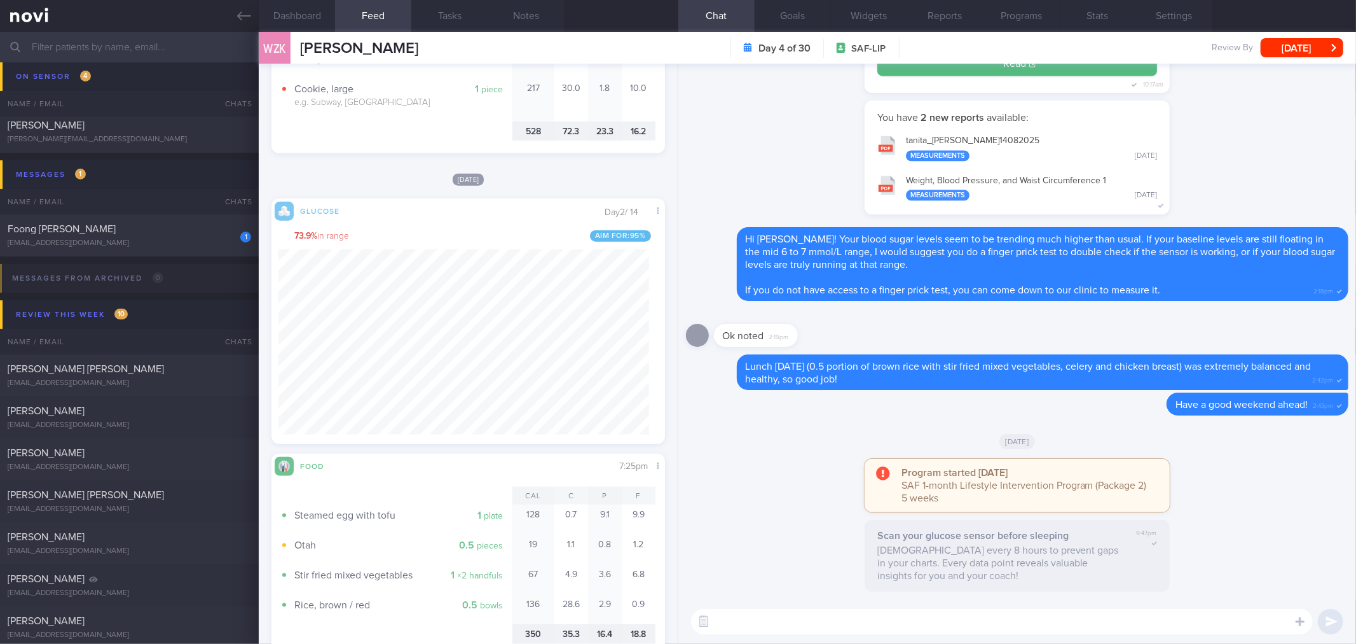
drag, startPoint x: 249, startPoint y: 17, endPoint x: 248, endPoint y: 38, distance: 21.0
click at [249, 17] on icon at bounding box center [244, 16] width 14 height 14
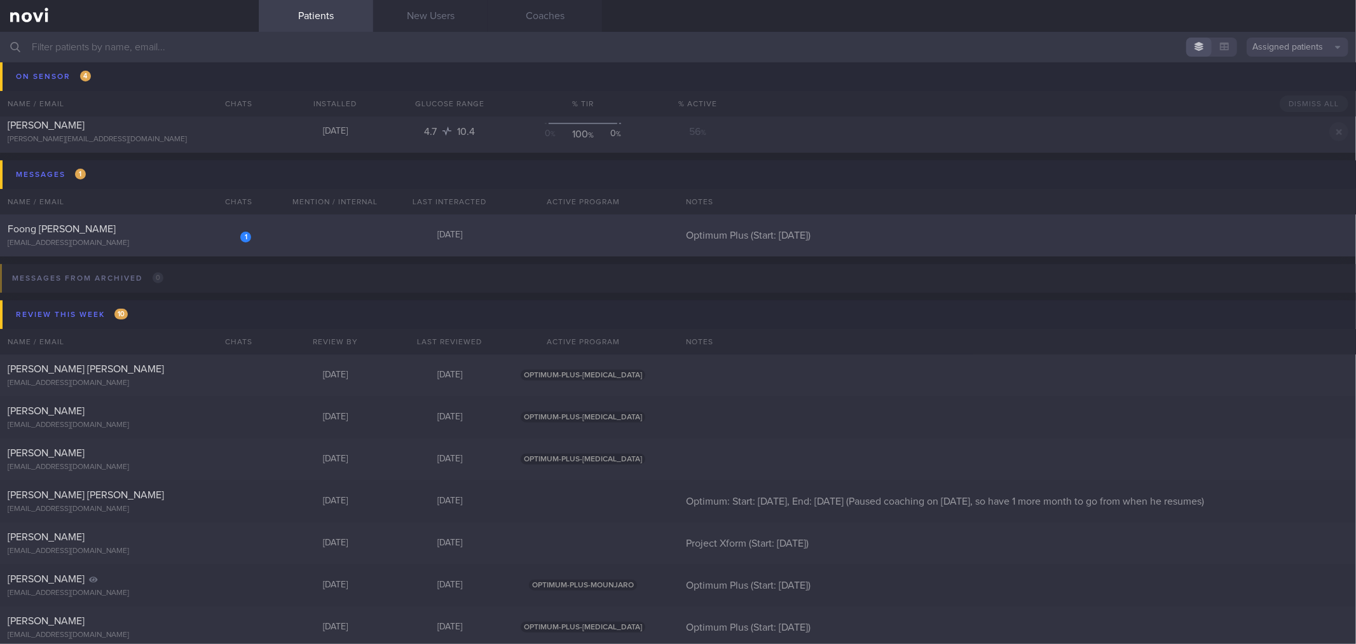
click at [205, 230] on div "Foong [PERSON_NAME]" at bounding box center [128, 229] width 240 height 13
select select "7"
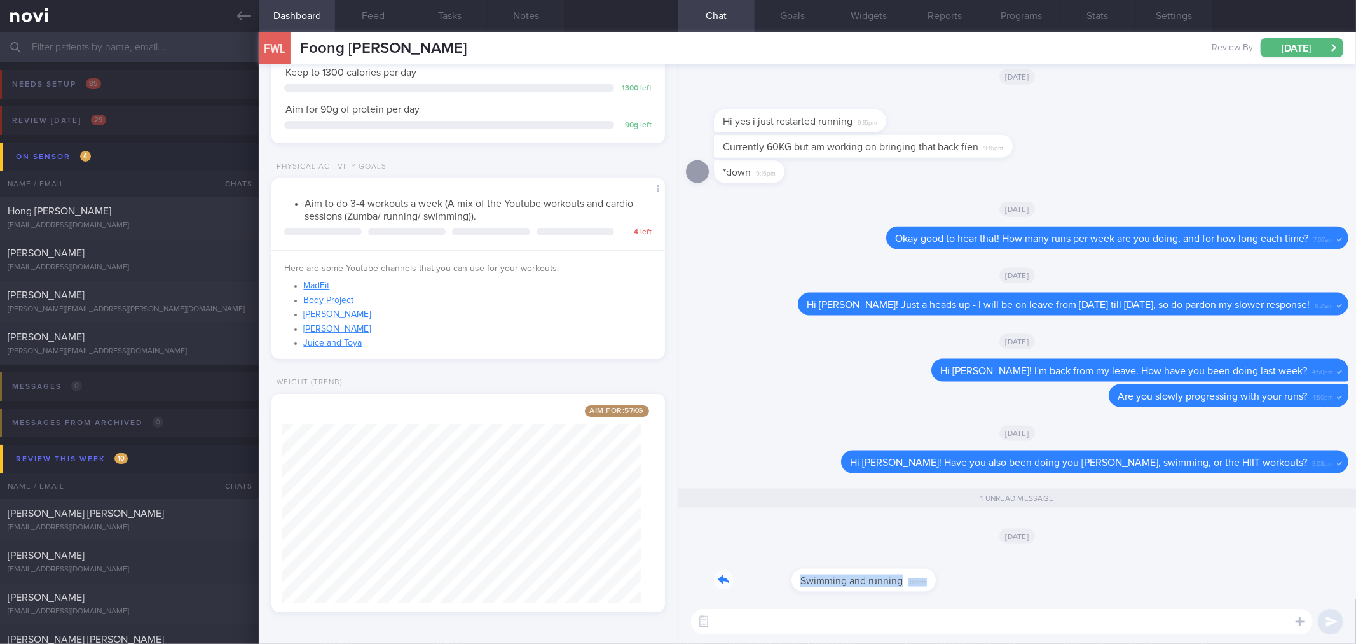
drag, startPoint x: 848, startPoint y: 588, endPoint x: 1084, endPoint y: 587, distance: 235.9
click at [1084, 587] on div "Swimming and running 3:01pm" at bounding box center [1017, 576] width 663 height 46
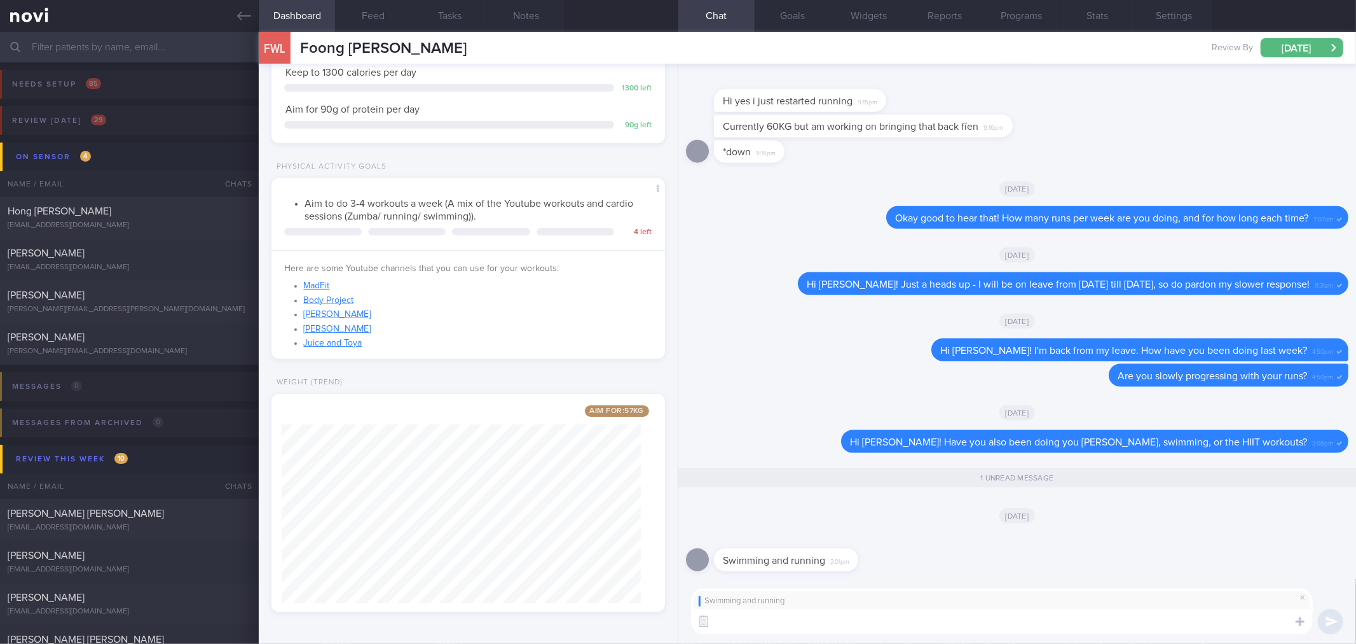
click at [987, 628] on textarea at bounding box center [1002, 621] width 622 height 25
click at [997, 602] on div "Swimming and running" at bounding box center [1002, 601] width 607 height 10
click at [998, 624] on textarea at bounding box center [1002, 621] width 622 height 25
click at [867, 628] on textarea at bounding box center [1002, 621] width 622 height 25
click at [869, 628] on textarea at bounding box center [1002, 621] width 622 height 25
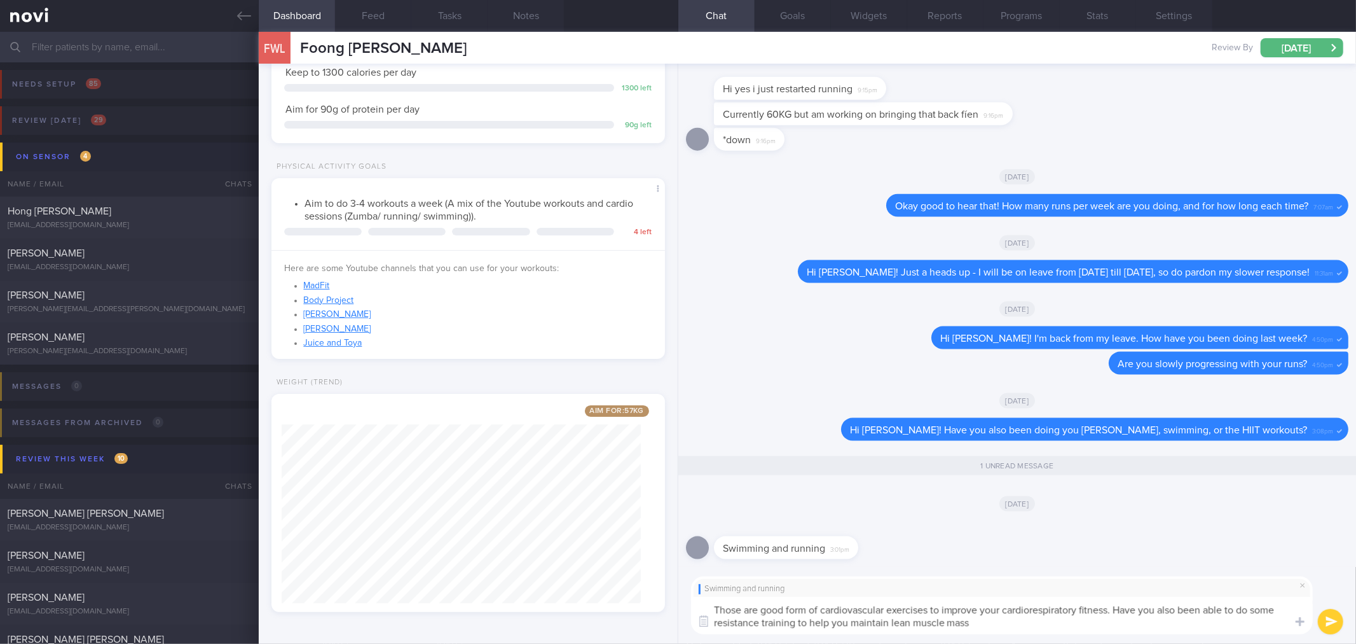
type textarea "Those are good form of cardiovascular exercises to improve your cardiorespirato…"
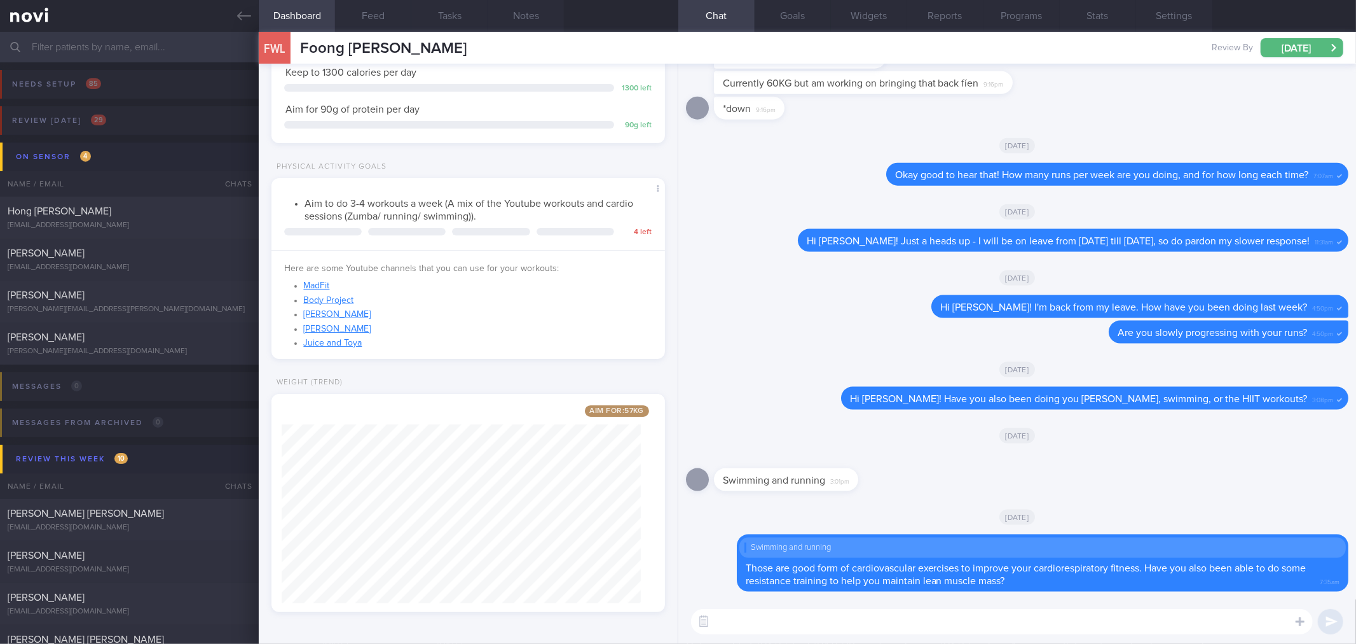
drag, startPoint x: 250, startPoint y: 17, endPoint x: 239, endPoint y: 32, distance: 18.7
click at [250, 17] on icon at bounding box center [244, 16] width 14 height 14
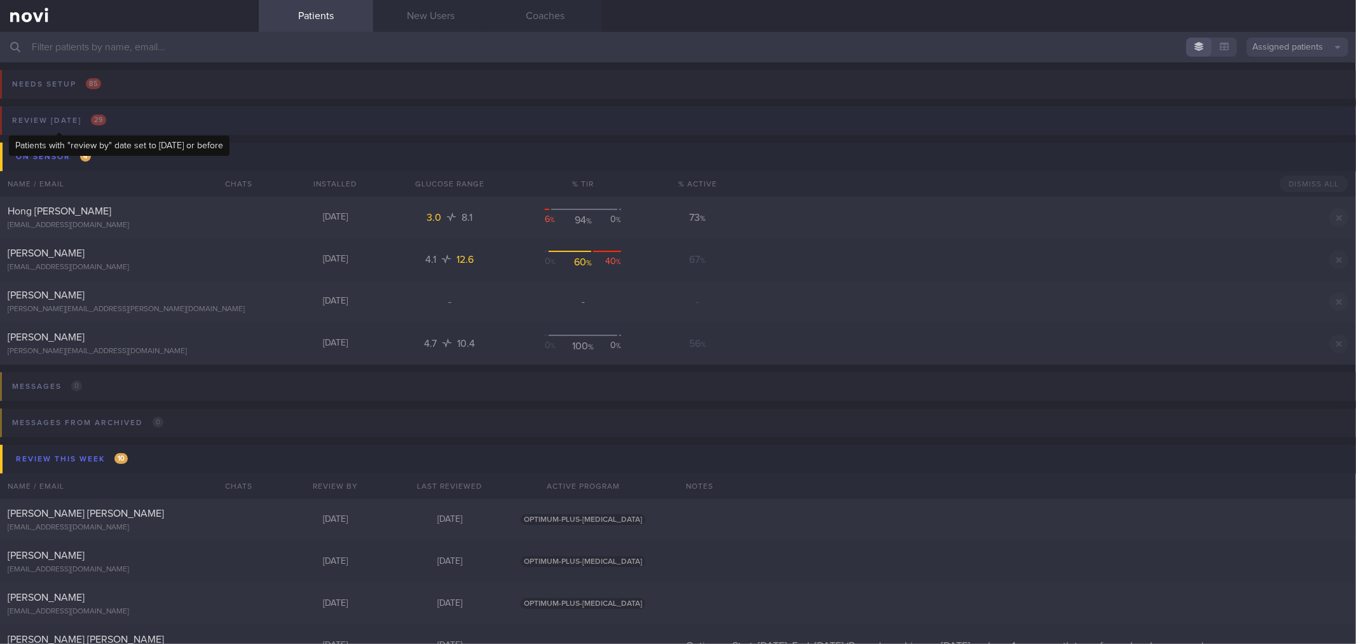
click at [104, 114] on div "Review [DATE] 29" at bounding box center [59, 120] width 100 height 17
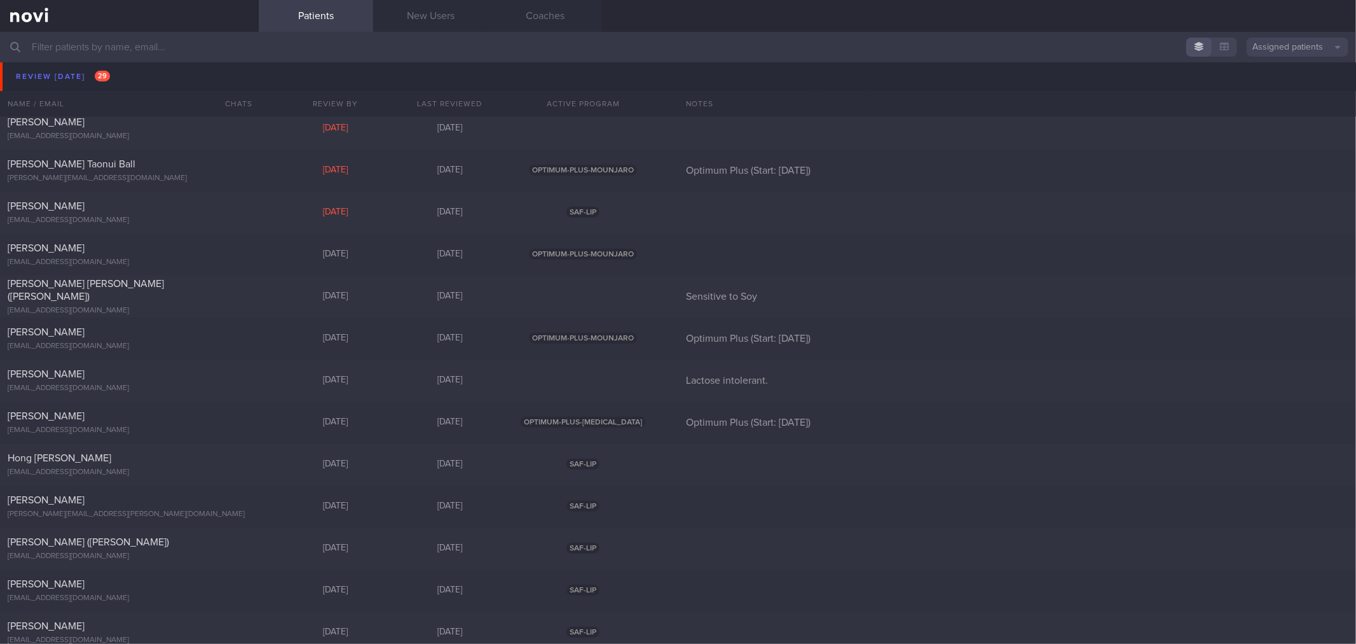
scroll to position [636, 0]
click at [209, 469] on div "Hong [PERSON_NAME] [EMAIL_ADDRESS][DOMAIN_NAME]" at bounding box center [129, 468] width 259 height 25
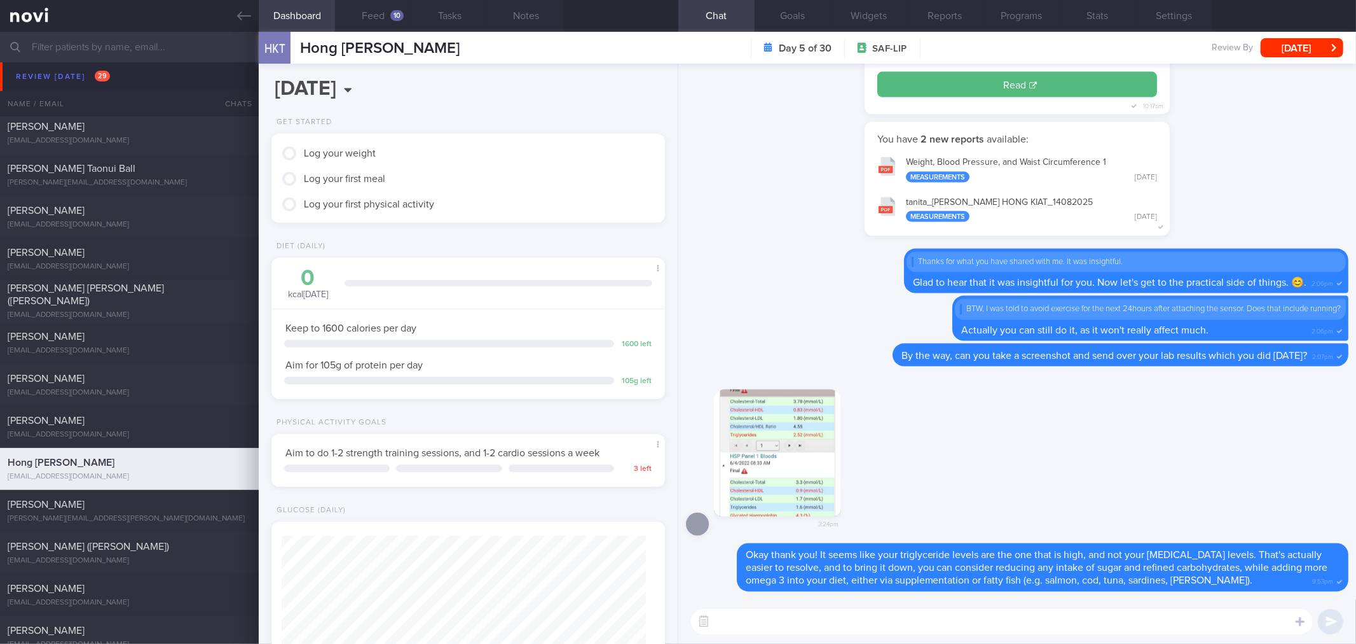
click at [388, 32] on div "HKT Hong [PERSON_NAME] Hong [PERSON_NAME] [EMAIL_ADDRESS][DOMAIN_NAME]" at bounding box center [359, 48] width 201 height 32
click at [392, 26] on button "Feed 10" at bounding box center [373, 16] width 76 height 32
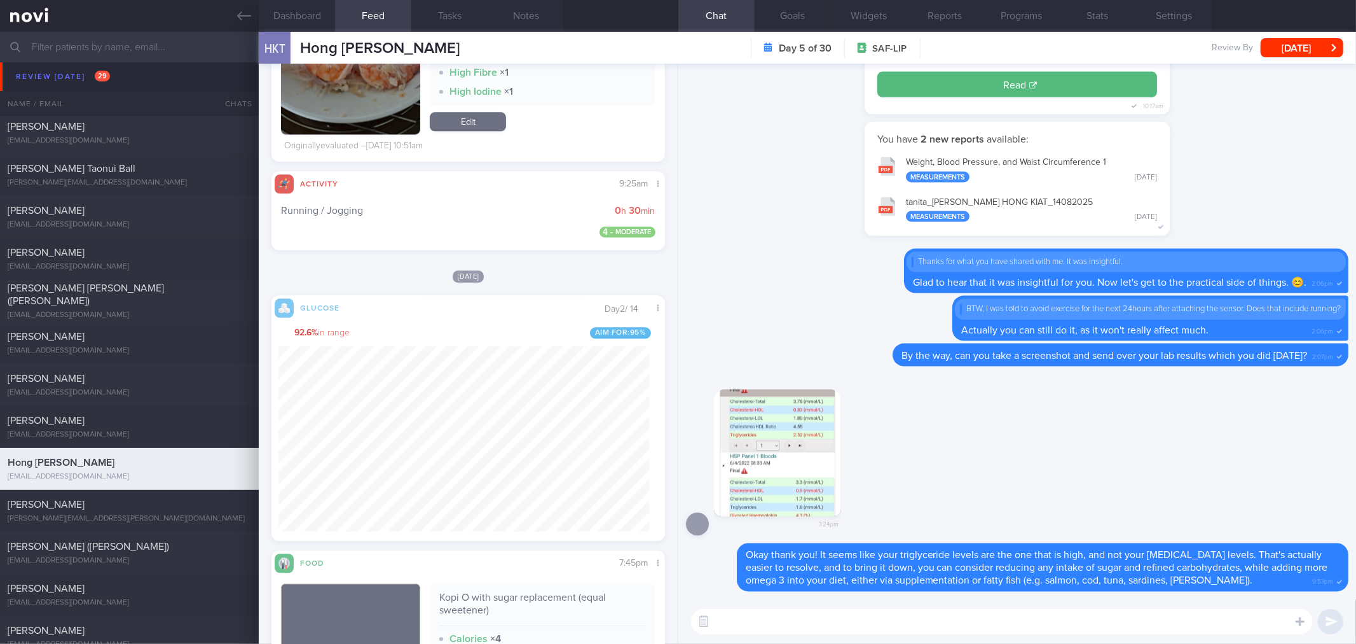
scroll to position [228, 371]
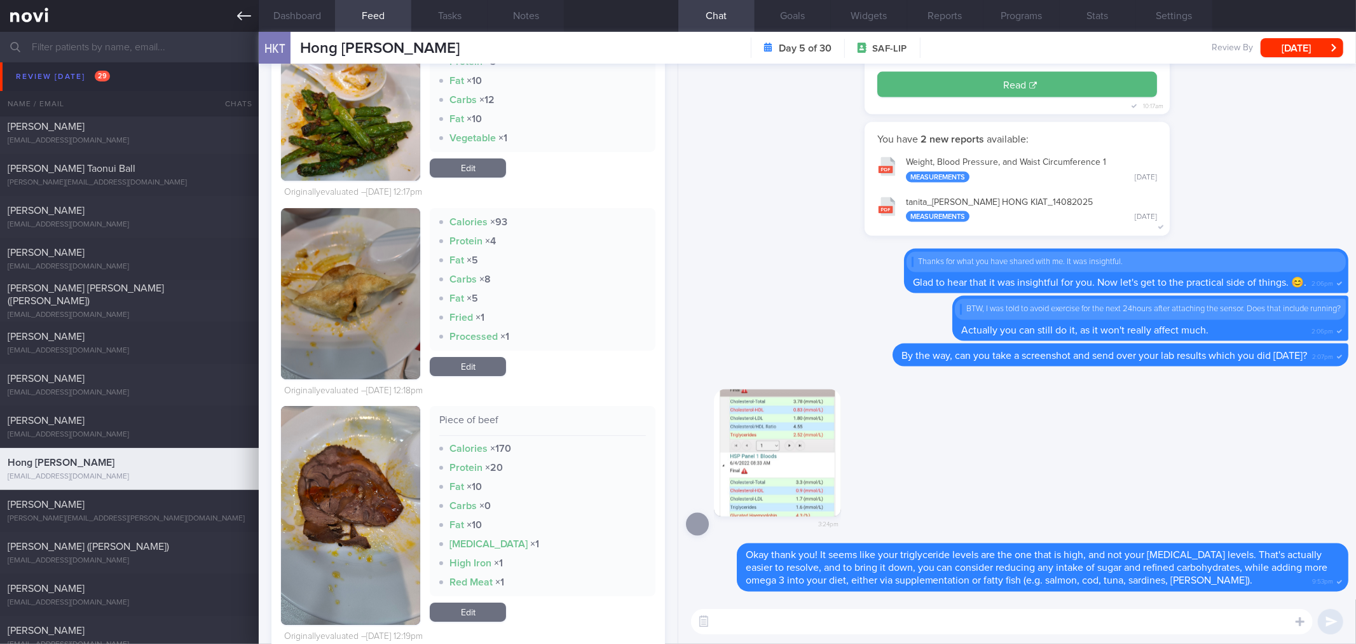
click at [244, 19] on icon at bounding box center [244, 16] width 14 height 14
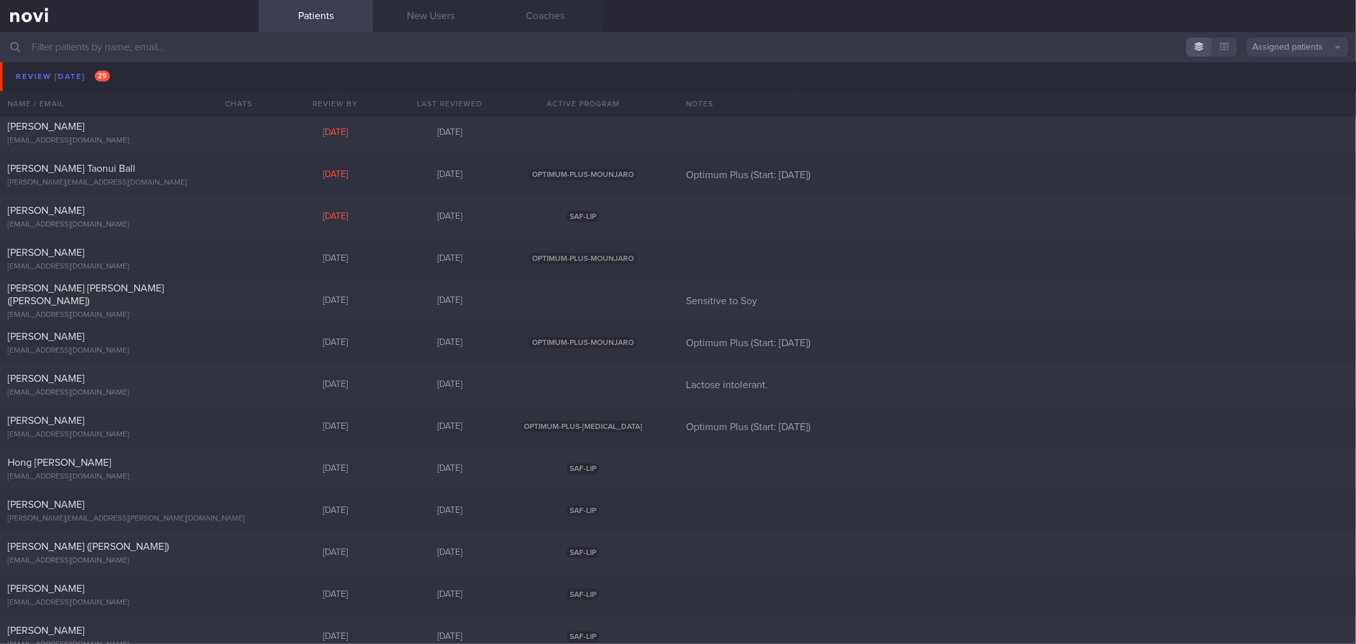
click at [275, 74] on div "[PERSON_NAME] [EMAIL_ADDRESS][DOMAIN_NAME] [DATE] [DATE] Knee fracture. Doesn't…" at bounding box center [678, 91] width 1356 height 42
